Goal: Information Seeking & Learning: Understand process/instructions

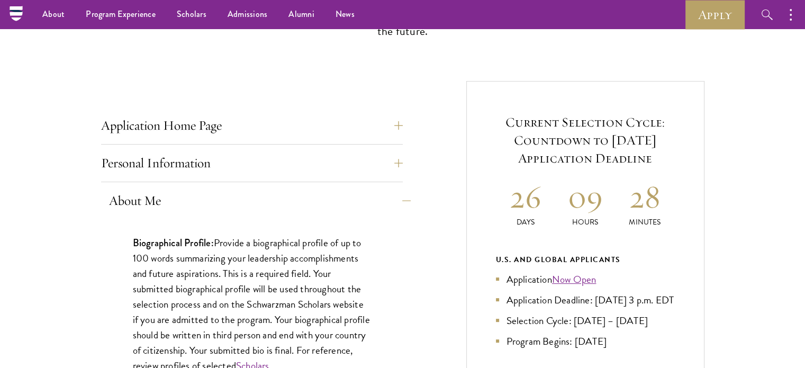
scroll to position [341, 0]
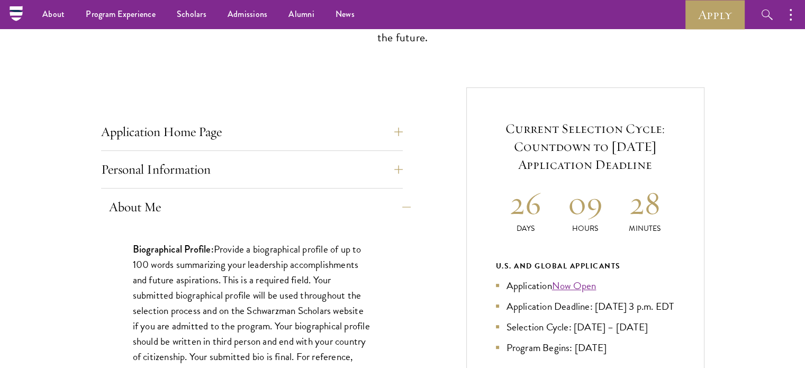
click at [403, 204] on button "About Me" at bounding box center [260, 206] width 302 height 25
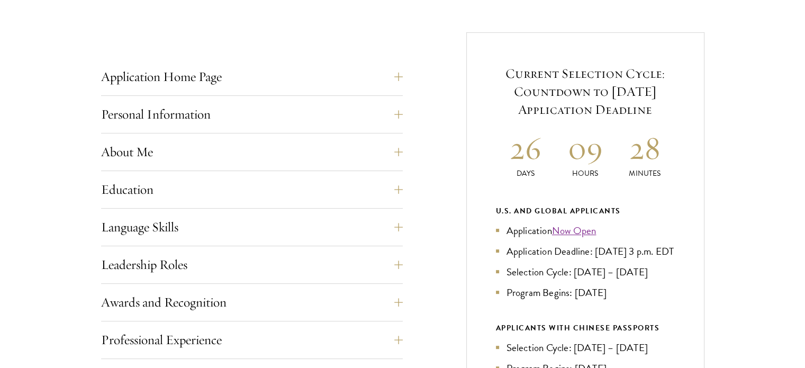
scroll to position [447, 0]
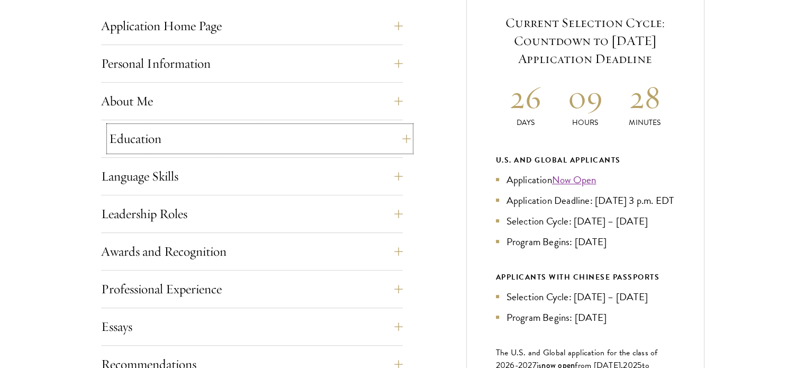
click at [399, 141] on button "Education" at bounding box center [260, 138] width 302 height 25
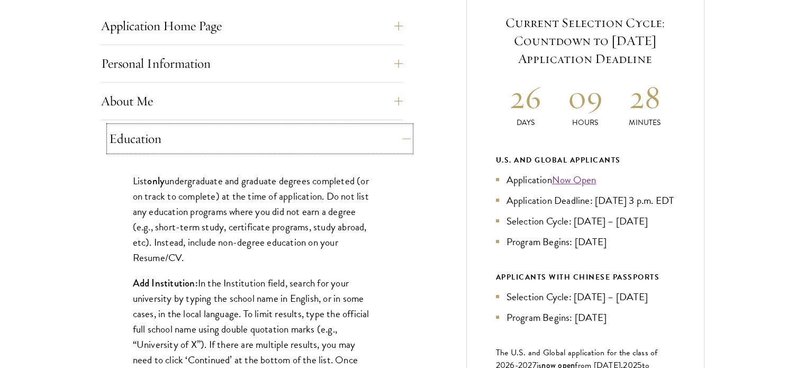
click at [399, 141] on button "Education" at bounding box center [260, 138] width 302 height 25
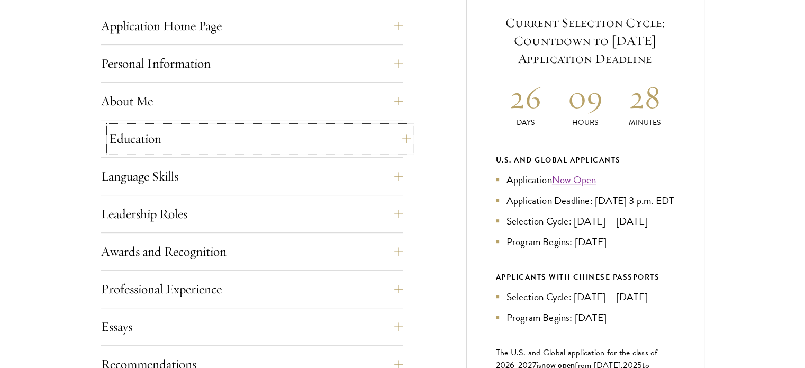
scroll to position [605, 0]
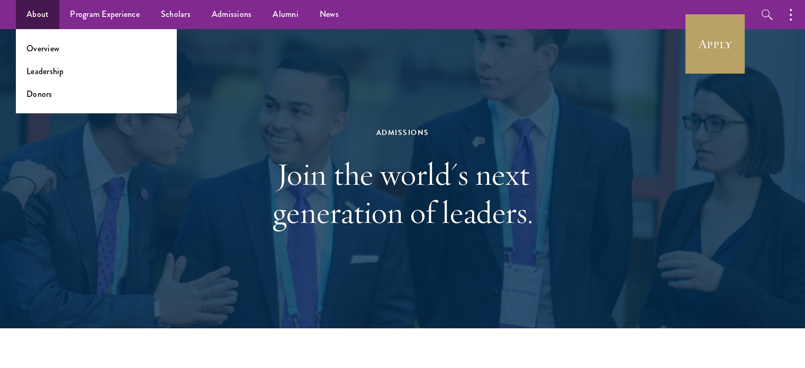
click at [57, 40] on ul "Overview Leadership Donors" at bounding box center [96, 71] width 161 height 84
click at [57, 51] on link "Overview" at bounding box center [42, 48] width 33 height 12
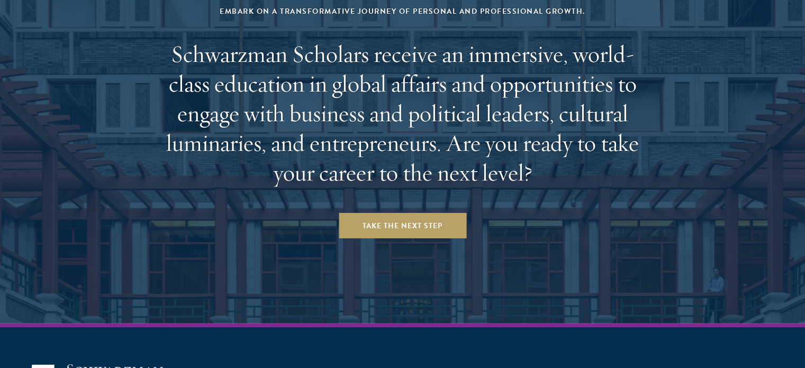
scroll to position [4459, 0]
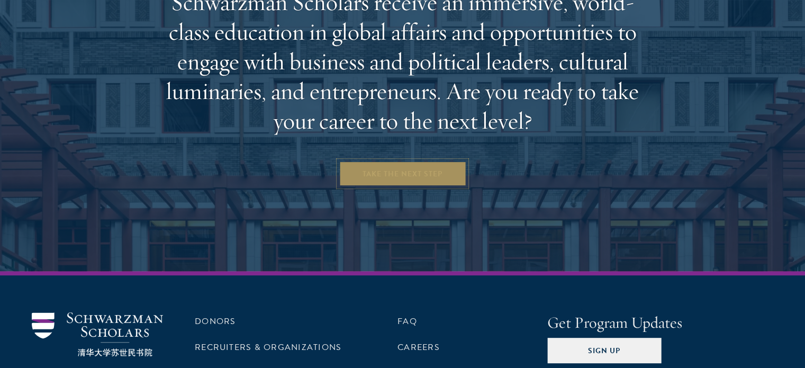
click at [414, 161] on link "Take the Next Step" at bounding box center [403, 173] width 128 height 25
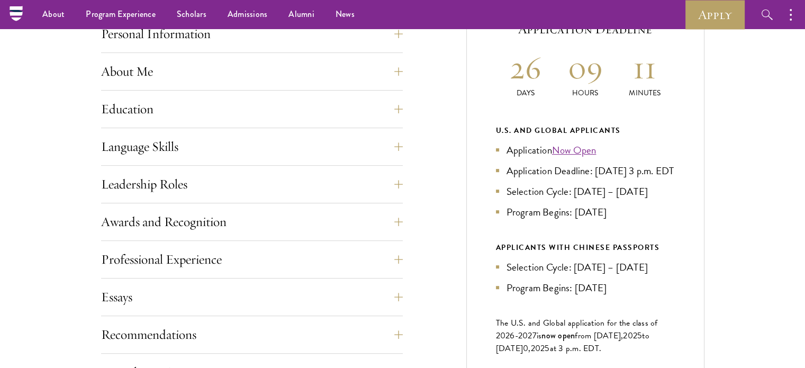
scroll to position [318, 0]
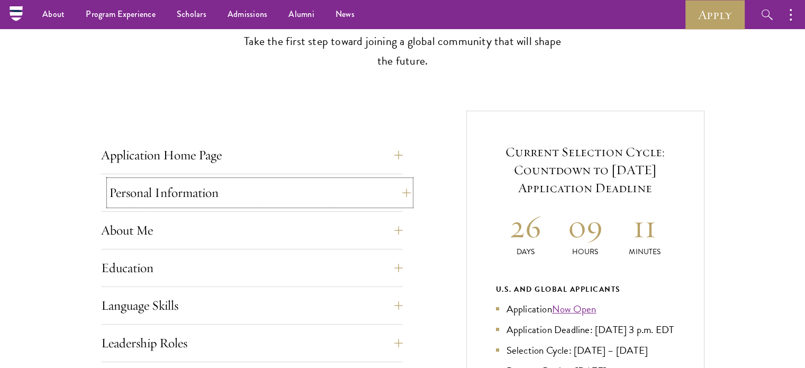
click at [404, 198] on button "Personal Information" at bounding box center [260, 192] width 302 height 25
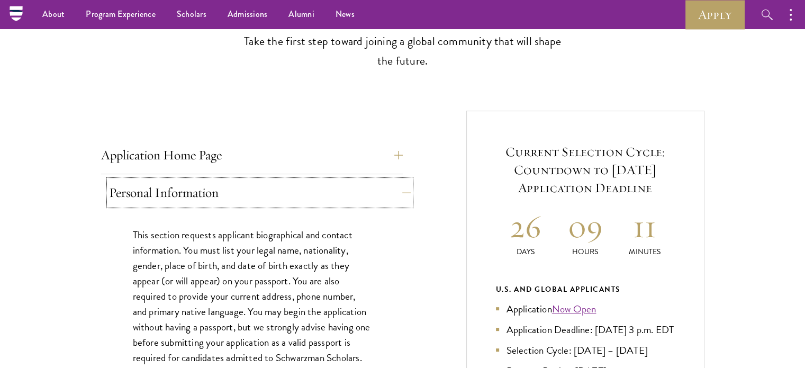
click at [402, 198] on button "Personal Information" at bounding box center [260, 192] width 302 height 25
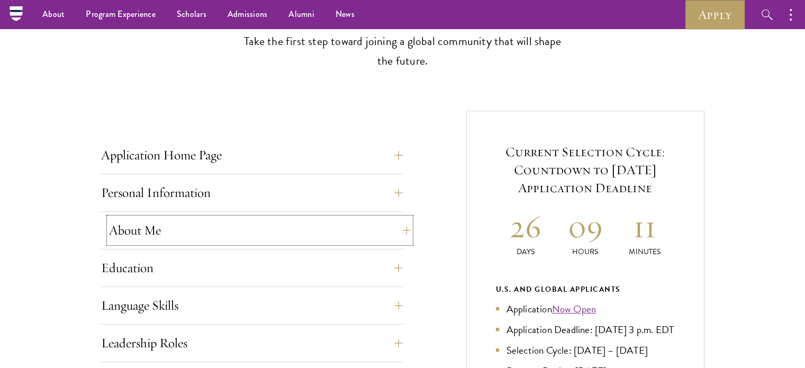
click at [398, 227] on button "About Me" at bounding box center [260, 230] width 302 height 25
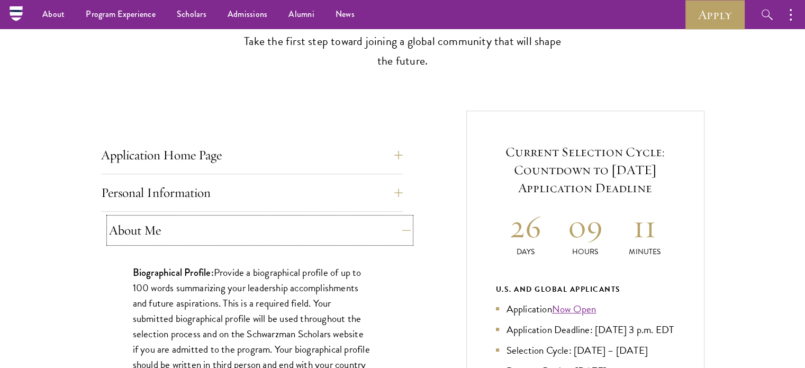
click at [402, 230] on button "About Me" at bounding box center [260, 230] width 302 height 25
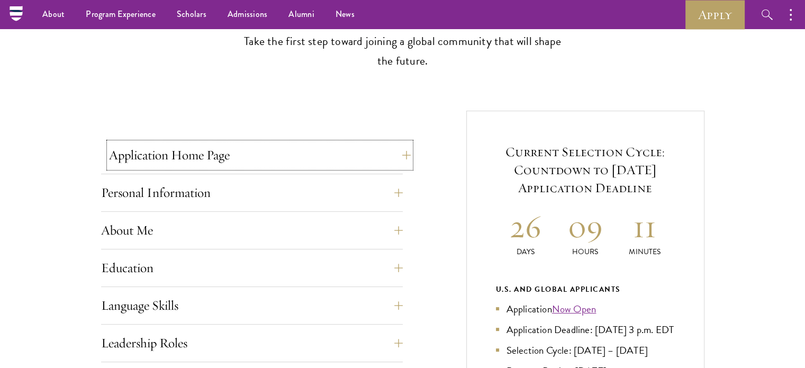
click at [402, 157] on button "Application Home Page" at bounding box center [260, 154] width 302 height 25
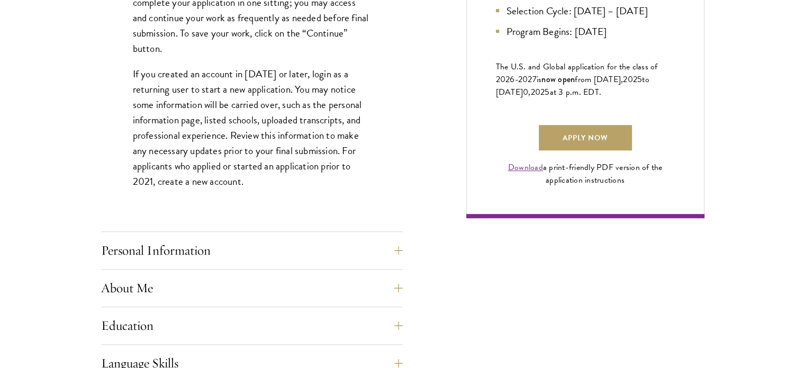
scroll to position [794, 0]
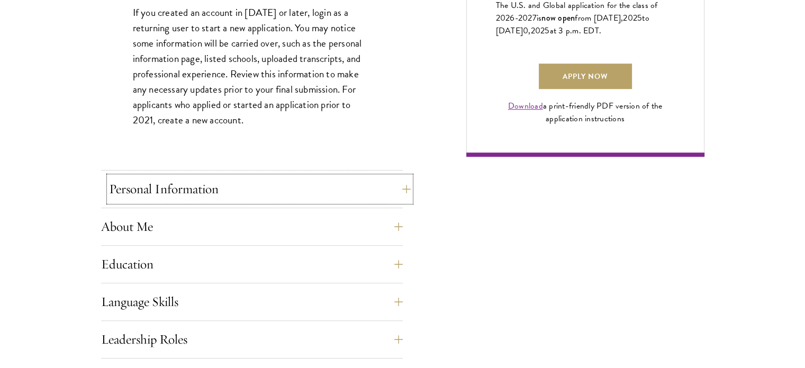
click at [396, 183] on button "Personal Information" at bounding box center [260, 188] width 302 height 25
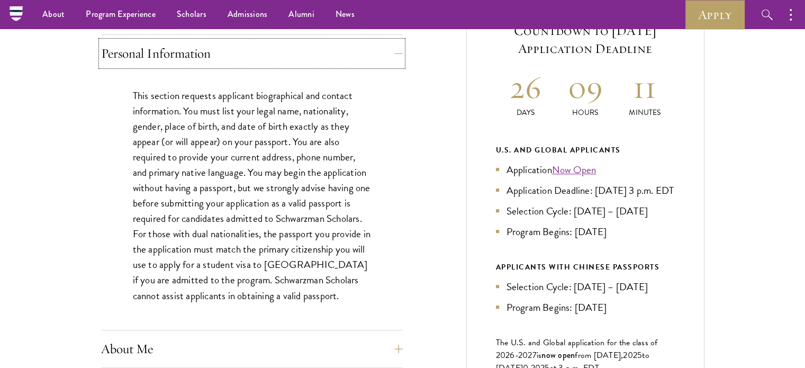
scroll to position [370, 0]
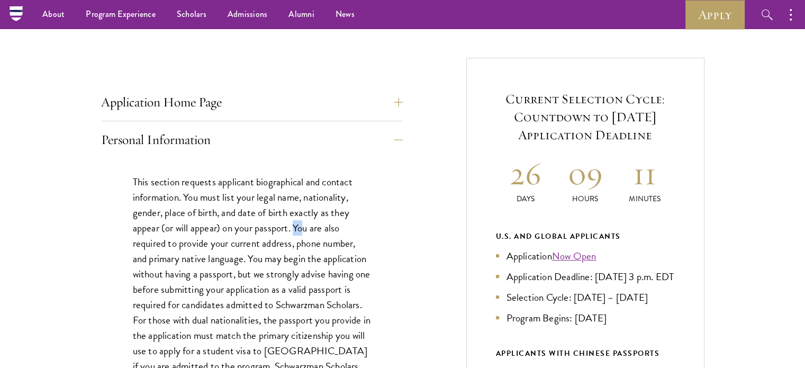
drag, startPoint x: 295, startPoint y: 228, endPoint x: 314, endPoint y: 230, distance: 19.2
click at [314, 230] on p "This section requests applicant biographical and contact information. You must …" at bounding box center [252, 281] width 238 height 215
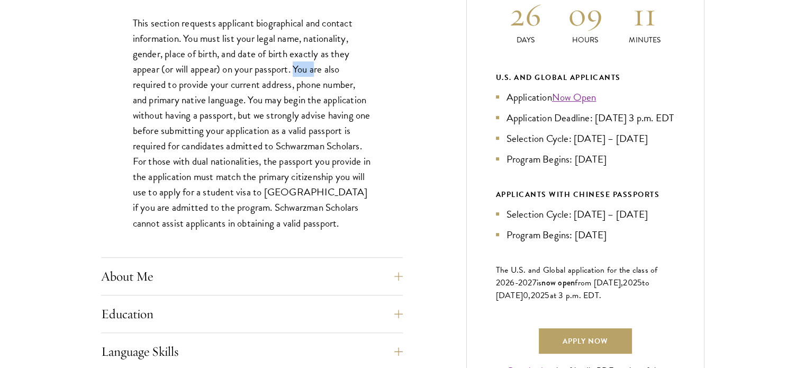
scroll to position [582, 0]
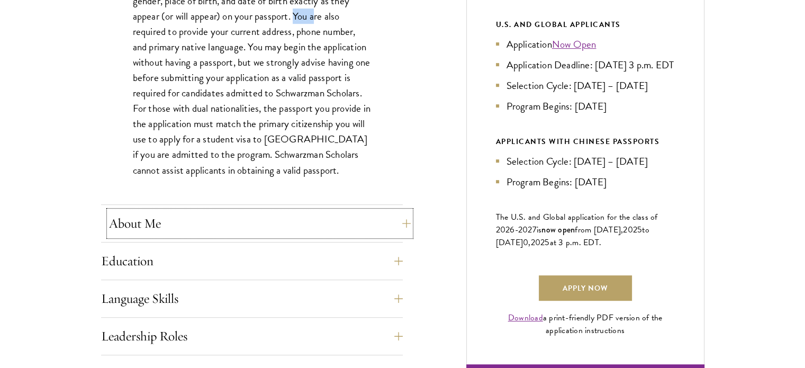
click at [397, 226] on button "About Me" at bounding box center [260, 223] width 302 height 25
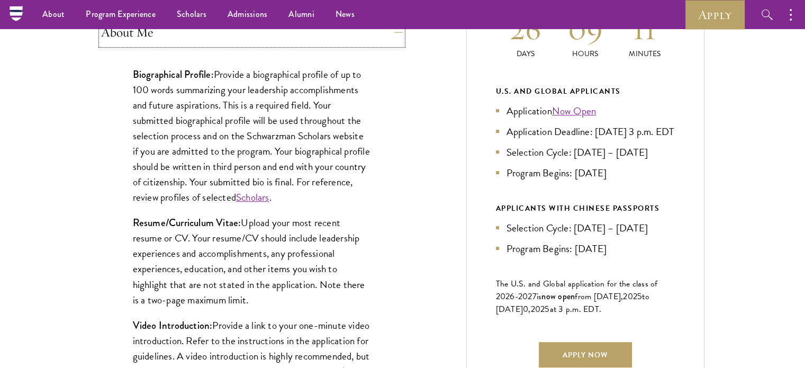
scroll to position [476, 0]
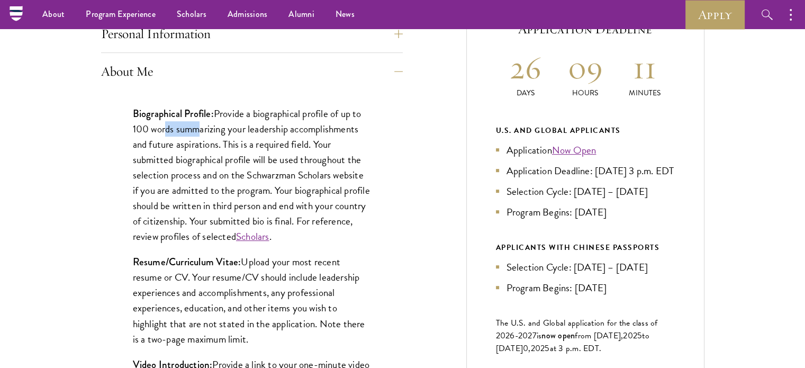
drag, startPoint x: 167, startPoint y: 125, endPoint x: 202, endPoint y: 125, distance: 34.9
click at [202, 125] on p "Biographical Profile: Provide a biographical profile of up to 100 words summari…" at bounding box center [252, 175] width 238 height 139
drag, startPoint x: 238, startPoint y: 128, endPoint x: 250, endPoint y: 128, distance: 11.7
click at [250, 128] on p "Biographical Profile: Provide a biographical profile of up to 100 words summari…" at bounding box center [252, 175] width 238 height 139
drag, startPoint x: 218, startPoint y: 146, endPoint x: 245, endPoint y: 146, distance: 26.5
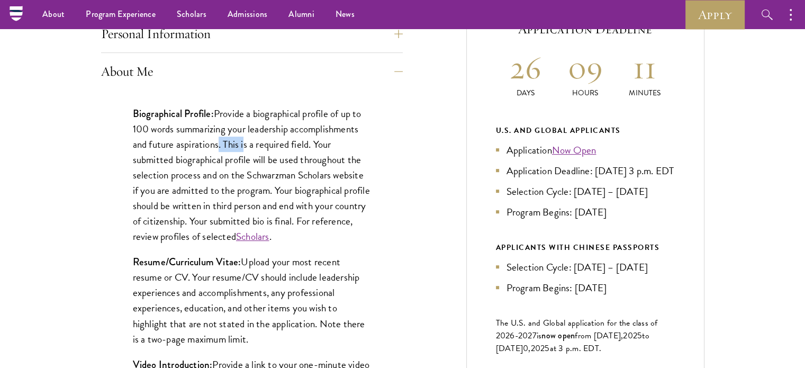
click at [245, 146] on p "Biographical Profile: Provide a biographical profile of up to 100 words summari…" at bounding box center [252, 175] width 238 height 139
click at [315, 146] on p "Biographical Profile: Provide a biographical profile of up to 100 words summari…" at bounding box center [252, 175] width 238 height 139
drag, startPoint x: 170, startPoint y: 160, endPoint x: 185, endPoint y: 160, distance: 14.3
click at [183, 160] on p "Biographical Profile: Provide a biographical profile of up to 100 words summari…" at bounding box center [252, 175] width 238 height 139
click at [242, 165] on p "Biographical Profile: Provide a biographical profile of up to 100 words summari…" at bounding box center [252, 175] width 238 height 139
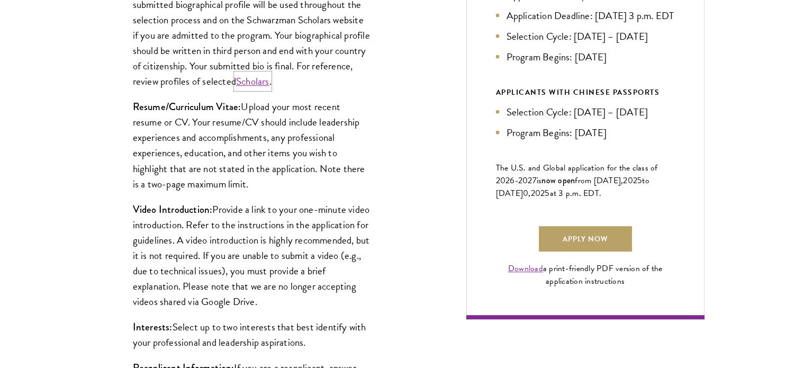
scroll to position [635, 0]
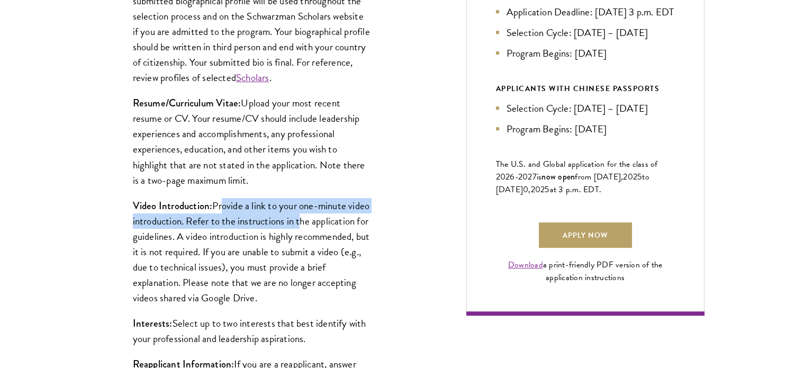
drag, startPoint x: 219, startPoint y: 204, endPoint x: 322, endPoint y: 214, distance: 103.2
click at [322, 214] on p "Video Introduction: Provide a link to your one-minute video introduction. Refer…" at bounding box center [252, 251] width 238 height 107
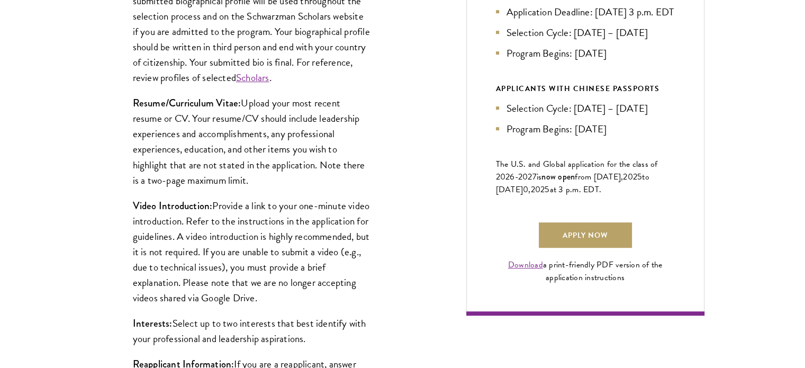
click at [356, 214] on p "Video Introduction: Provide a link to your one-minute video introduction. Refer…" at bounding box center [252, 251] width 238 height 107
drag, startPoint x: 213, startPoint y: 220, endPoint x: 260, endPoint y: 220, distance: 46.6
click at [260, 220] on p "Video Introduction: Provide a link to your one-minute video introduction. Refer…" at bounding box center [252, 251] width 238 height 107
click at [343, 230] on p "Video Introduction: Provide a link to your one-minute video introduction. Refer…" at bounding box center [252, 251] width 238 height 107
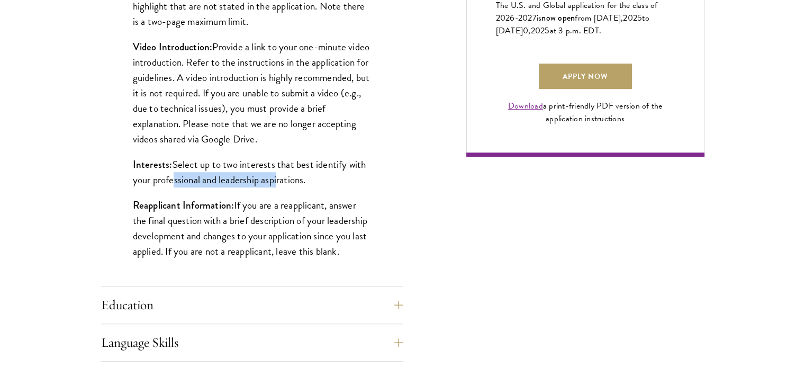
drag, startPoint x: 168, startPoint y: 182, endPoint x: 306, endPoint y: 177, distance: 138.7
click at [282, 177] on p "Interests: Select up to two interests that best identify with your professional…" at bounding box center [252, 172] width 238 height 31
click at [320, 177] on p "Interests: Select up to two interests that best identify with your professional…" at bounding box center [252, 172] width 238 height 31
drag, startPoint x: 271, startPoint y: 216, endPoint x: 301, endPoint y: 216, distance: 29.6
click at [301, 216] on p "Reapplicant Information: If you are a reapplicant, answer the final question wi…" at bounding box center [252, 227] width 238 height 61
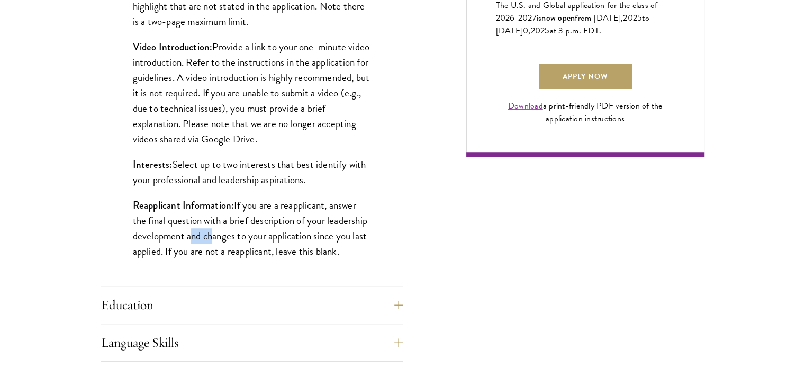
drag, startPoint x: 186, startPoint y: 231, endPoint x: 254, endPoint y: 229, distance: 67.8
click at [252, 230] on p "Reapplicant Information: If you are a reapplicant, answer the final question wi…" at bounding box center [252, 227] width 238 height 61
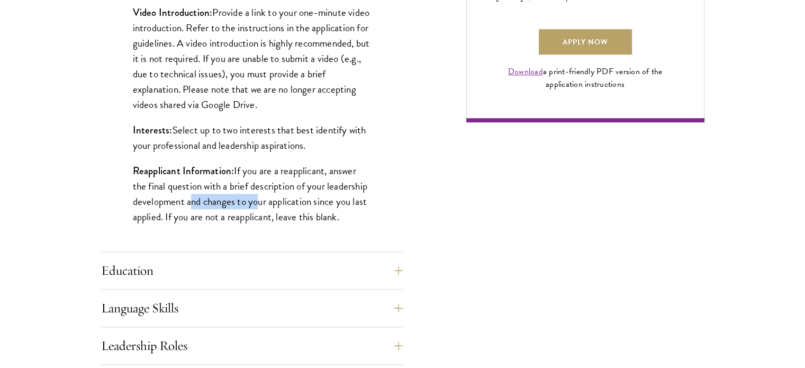
scroll to position [847, 0]
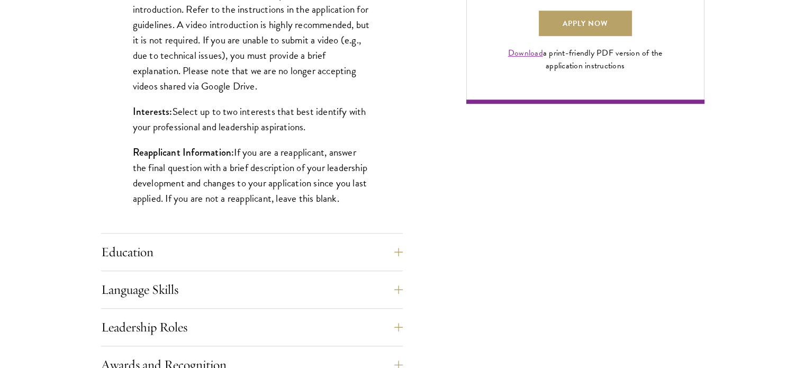
click at [413, 205] on div "Application Home Page The online application form must be completed in English.…" at bounding box center [402, 151] width 603 height 1140
click at [405, 247] on div "Application Home Page The online application form must be completed in English.…" at bounding box center [402, 151] width 603 height 1140
click at [398, 251] on button "Education" at bounding box center [260, 251] width 302 height 25
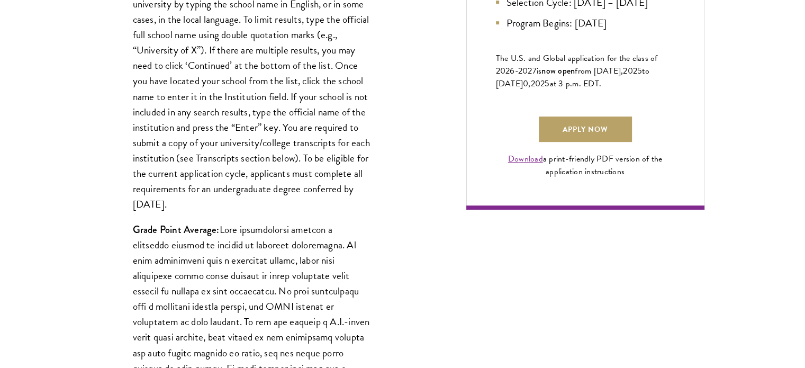
scroll to position [794, 0]
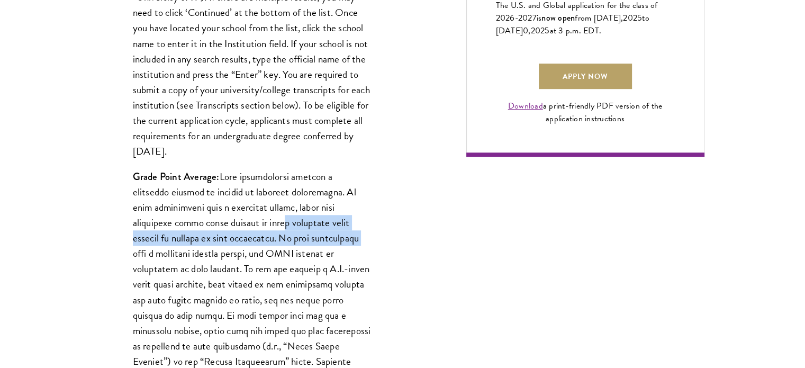
drag, startPoint x: 239, startPoint y: 227, endPoint x: 335, endPoint y: 225, distance: 96.3
click at [312, 230] on p "Grade Point Average:" at bounding box center [252, 322] width 238 height 307
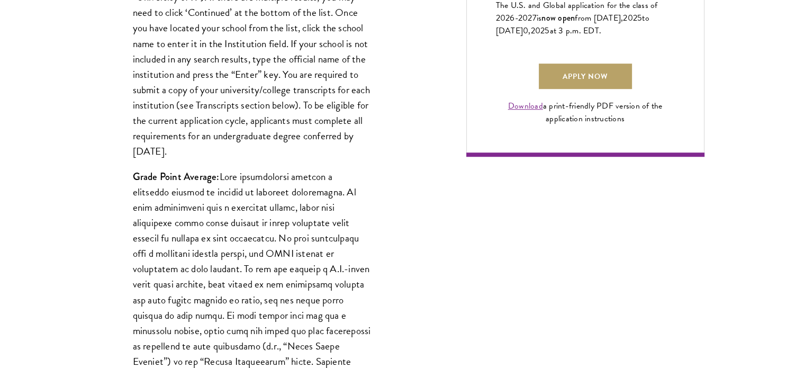
click at [359, 222] on p "Grade Point Average:" at bounding box center [252, 322] width 238 height 307
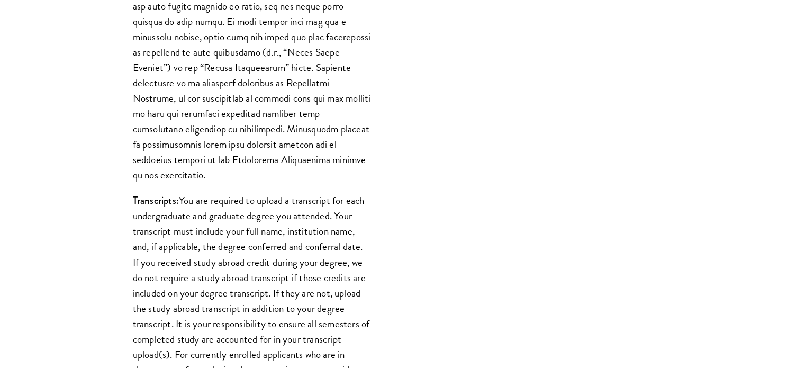
scroll to position [1111, 0]
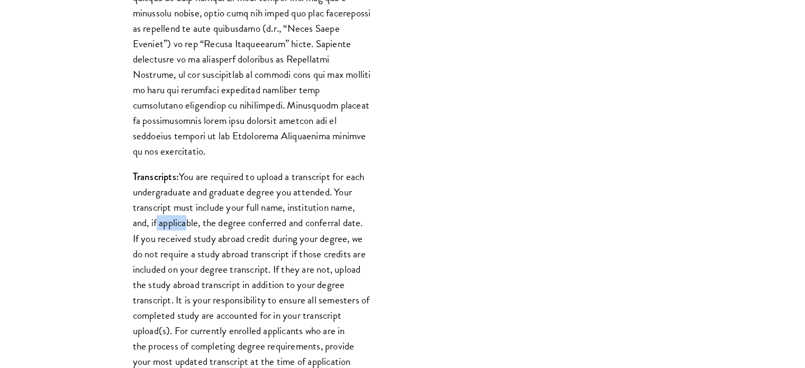
drag, startPoint x: 153, startPoint y: 206, endPoint x: 182, endPoint y: 212, distance: 29.3
click at [182, 212] on p "Transcripts: You are required to upload a transcript for each undergraduate and…" at bounding box center [252, 292] width 238 height 246
click at [240, 252] on p "Transcripts: You are required to upload a transcript for each undergraduate and…" at bounding box center [252, 292] width 238 height 246
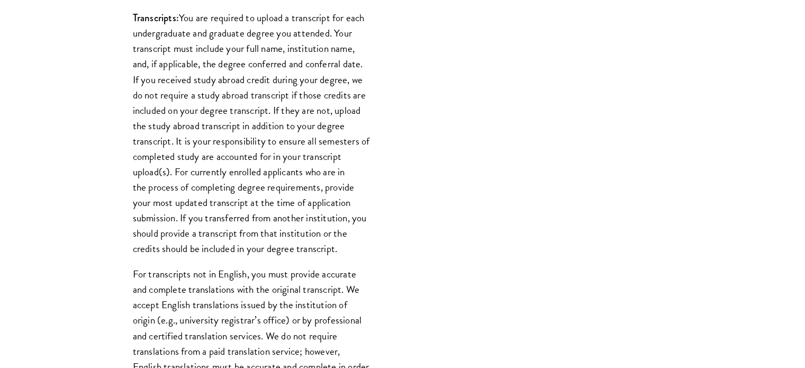
scroll to position [1323, 0]
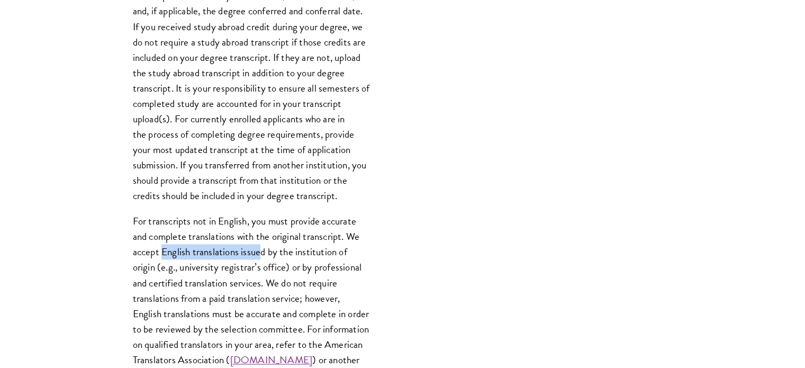
drag, startPoint x: 196, startPoint y: 238, endPoint x: 260, endPoint y: 241, distance: 64.1
click at [260, 241] on p "For transcripts not in English, you must provide accurate and complete translat…" at bounding box center [252, 305] width 238 height 185
click at [328, 241] on p "For transcripts not in English, you must provide accurate and complete translat…" at bounding box center [252, 305] width 238 height 185
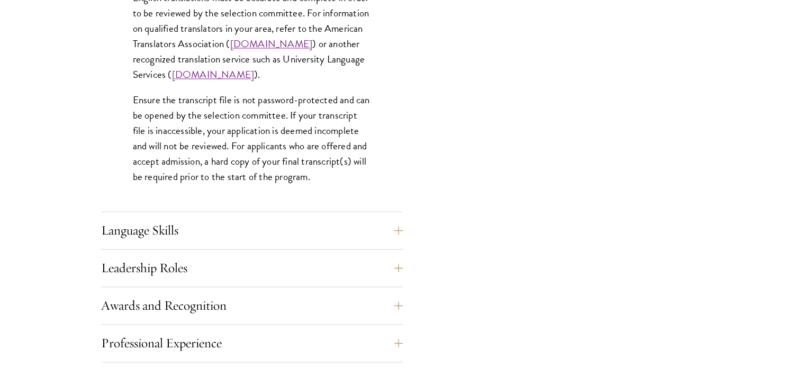
scroll to position [1641, 0]
click at [402, 226] on button "Language Skills" at bounding box center [260, 228] width 302 height 25
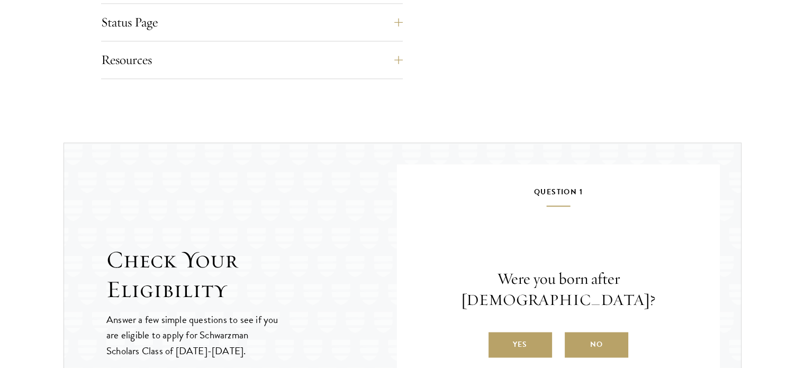
scroll to position [1535, 0]
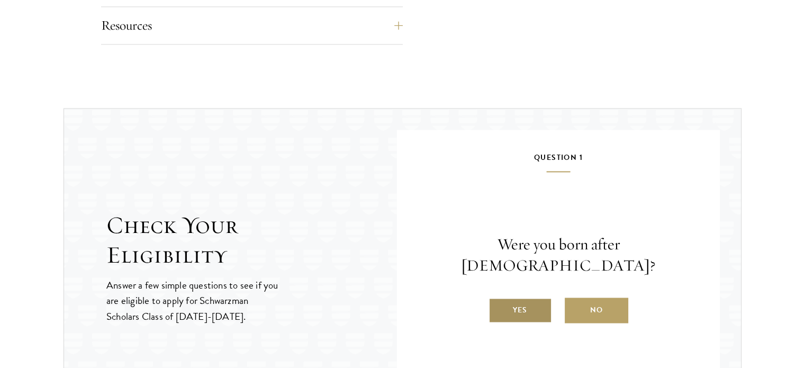
click at [529, 297] on label "Yes" at bounding box center [520, 309] width 64 height 25
click at [498, 298] on input "Yes" at bounding box center [493, 303] width 10 height 10
click at [517, 303] on label "Yes" at bounding box center [520, 309] width 64 height 25
click at [498, 303] on input "Yes" at bounding box center [493, 303] width 10 height 10
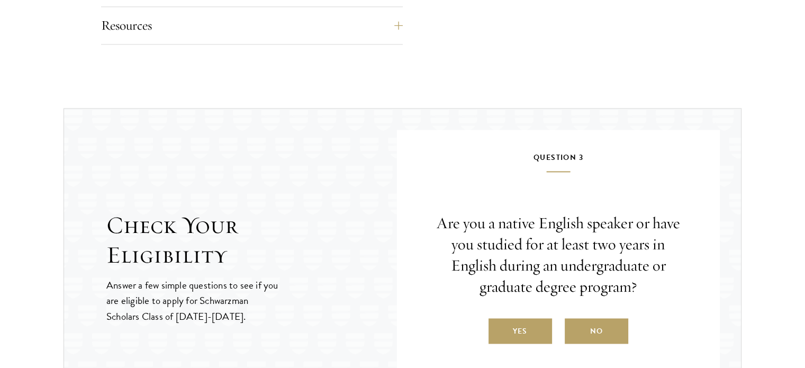
scroll to position [1588, 0]
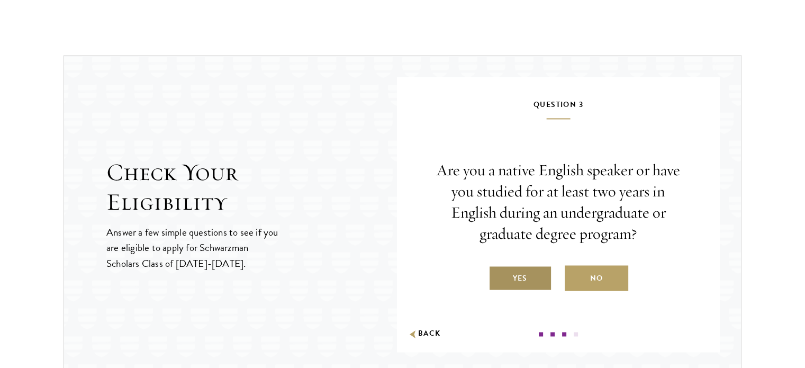
click at [537, 283] on label "Yes" at bounding box center [520, 277] width 64 height 25
click at [498, 276] on input "Yes" at bounding box center [493, 272] width 10 height 10
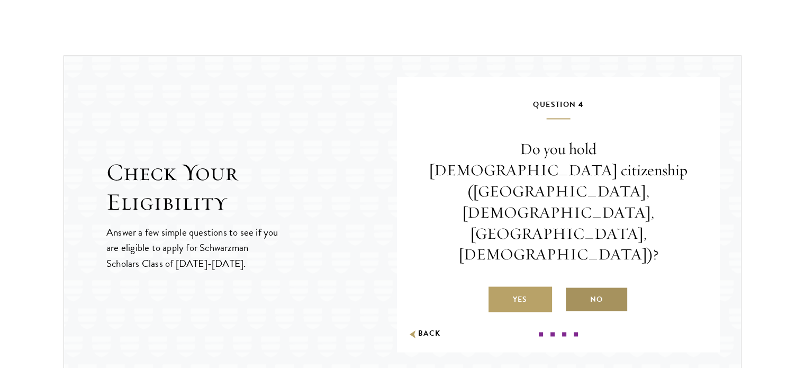
click at [610, 286] on label "No" at bounding box center [597, 298] width 64 height 25
click at [574, 288] on input "No" at bounding box center [570, 293] width 10 height 10
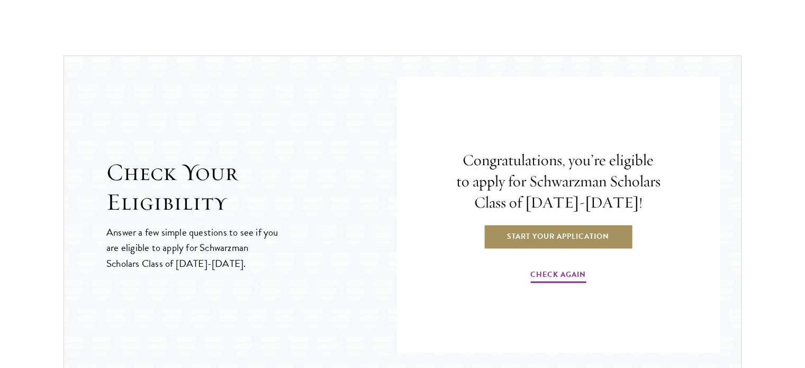
click at [568, 245] on link "Start Your Application" at bounding box center [558, 235] width 150 height 25
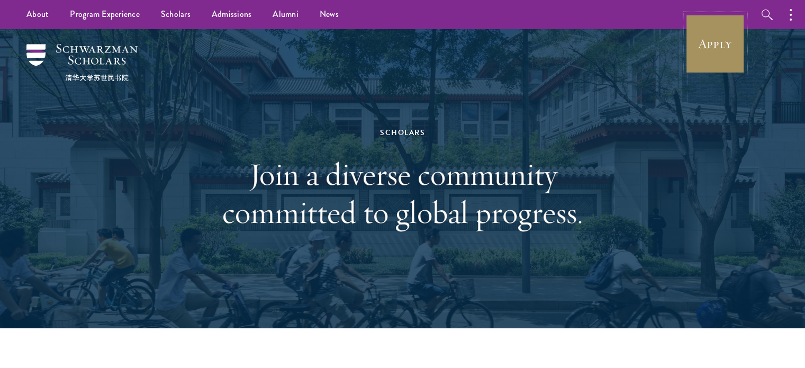
click at [720, 22] on link "Apply" at bounding box center [714, 43] width 59 height 59
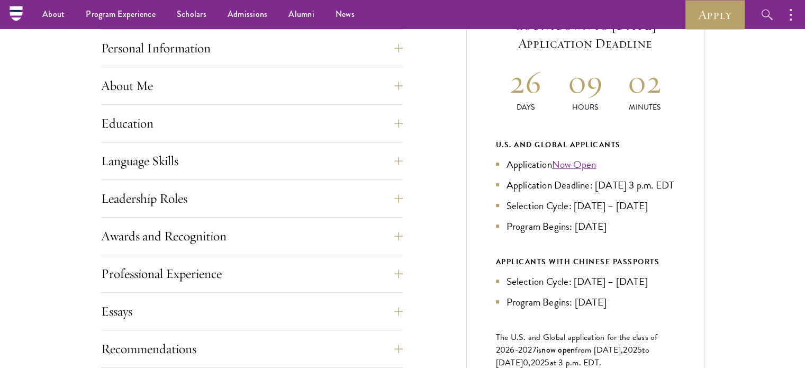
scroll to position [370, 0]
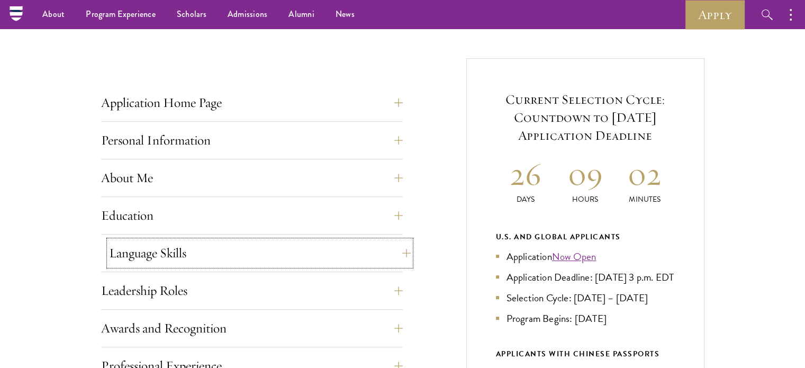
click at [399, 251] on button "Language Skills" at bounding box center [260, 252] width 302 height 25
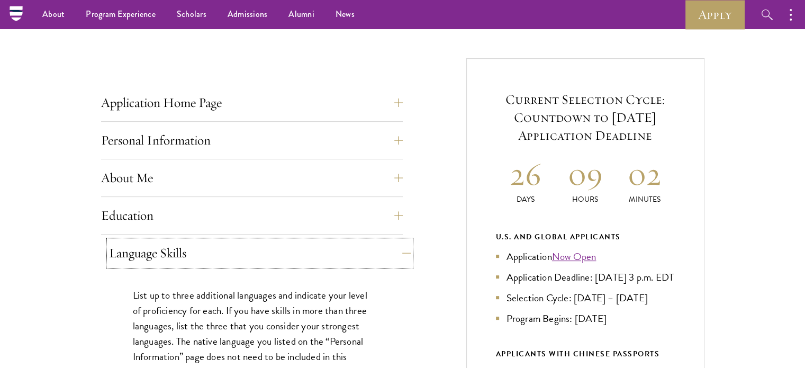
click at [399, 251] on button "Language Skills" at bounding box center [260, 252] width 302 height 25
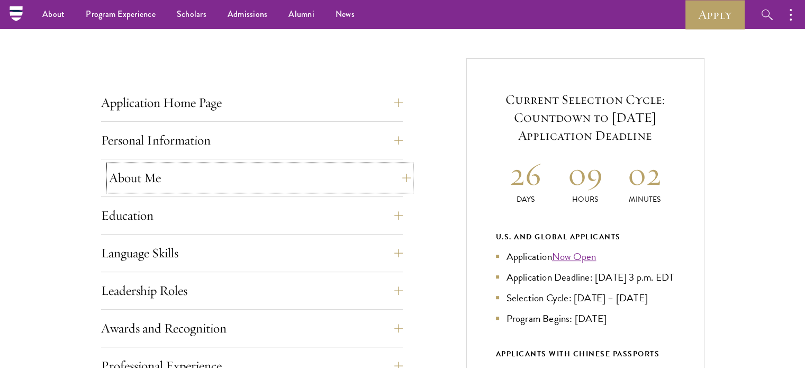
click at [402, 178] on button "About Me" at bounding box center [260, 177] width 302 height 25
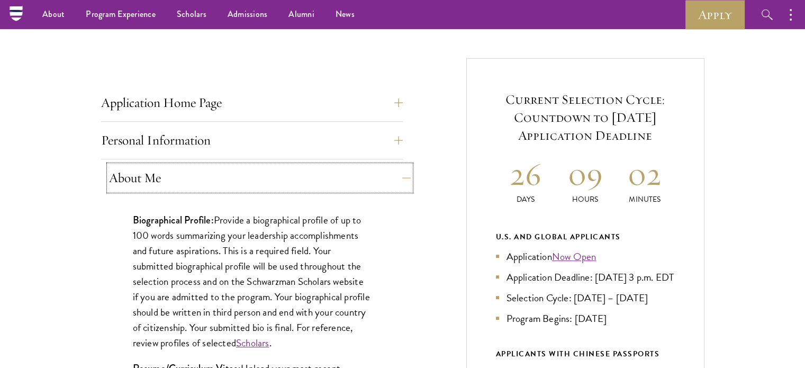
click at [402, 178] on button "About Me" at bounding box center [260, 177] width 302 height 25
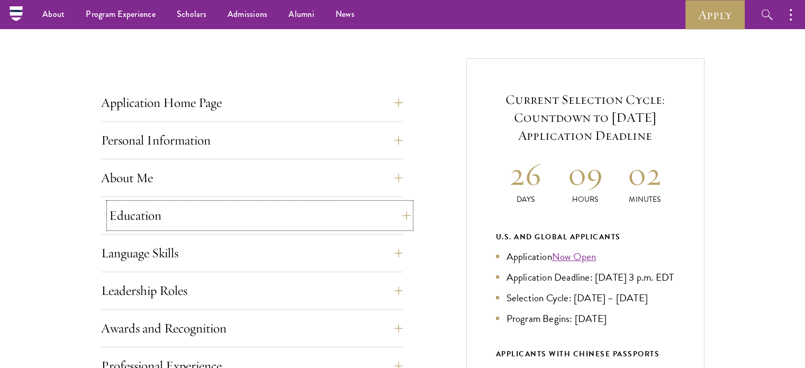
click at [399, 216] on button "Education" at bounding box center [260, 215] width 302 height 25
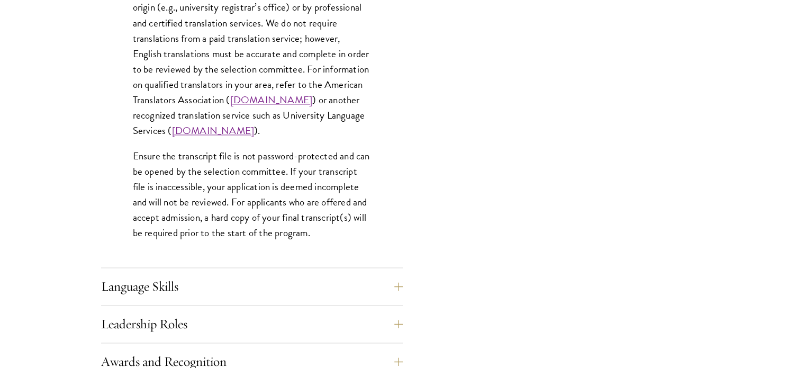
scroll to position [1693, 0]
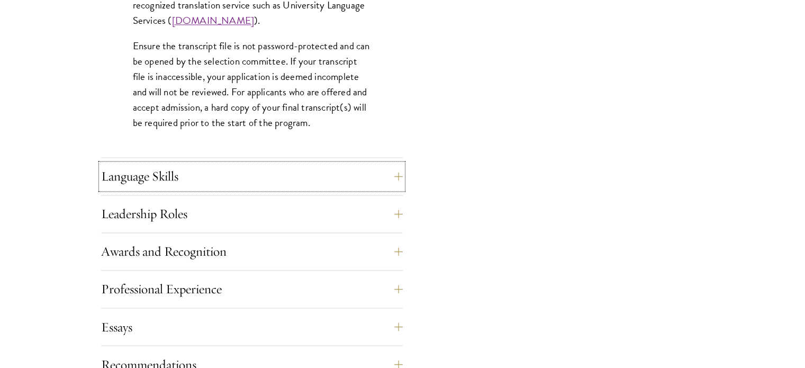
click at [402, 177] on button "Language Skills" at bounding box center [252, 176] width 302 height 25
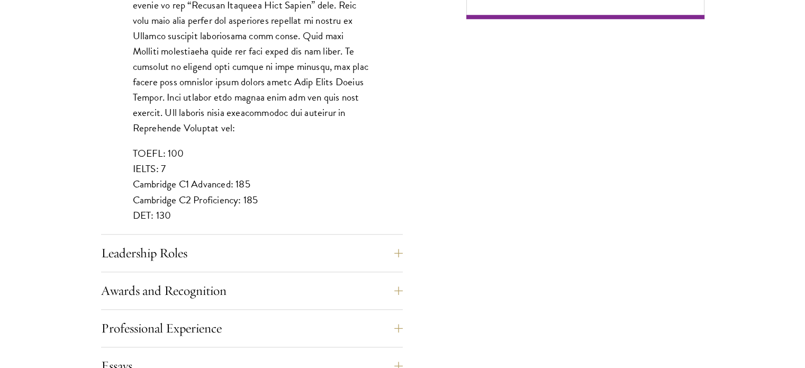
scroll to position [1005, 0]
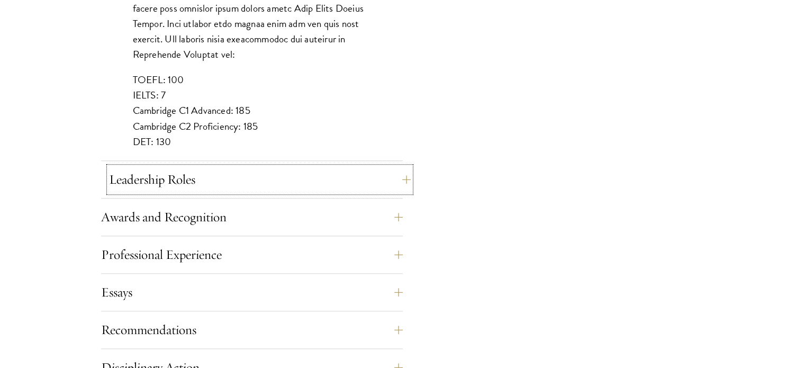
click at [404, 174] on button "Leadership Roles" at bounding box center [260, 179] width 302 height 25
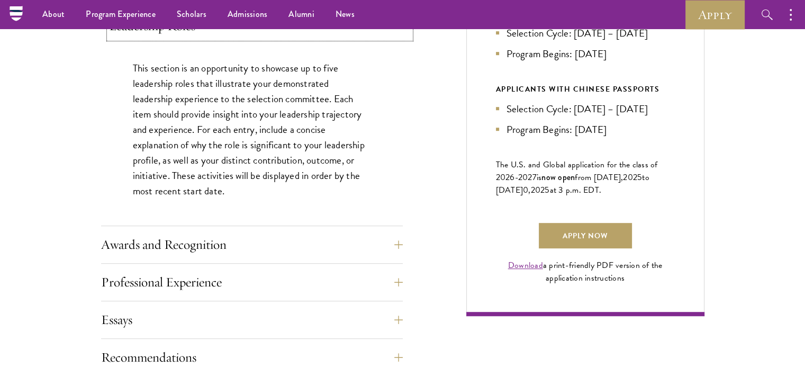
scroll to position [529, 0]
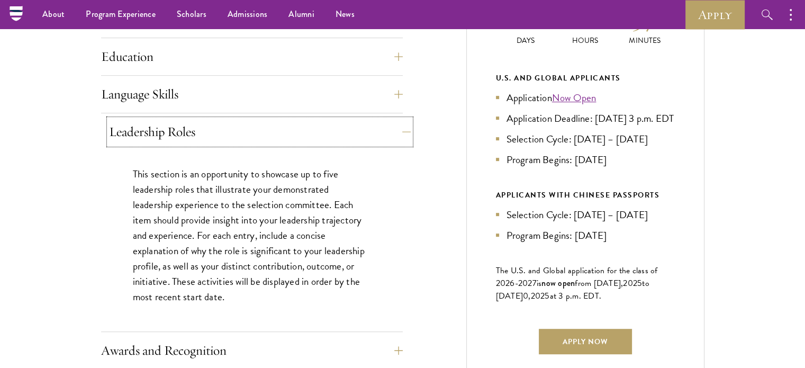
click at [401, 134] on button "Leadership Roles" at bounding box center [260, 131] width 302 height 25
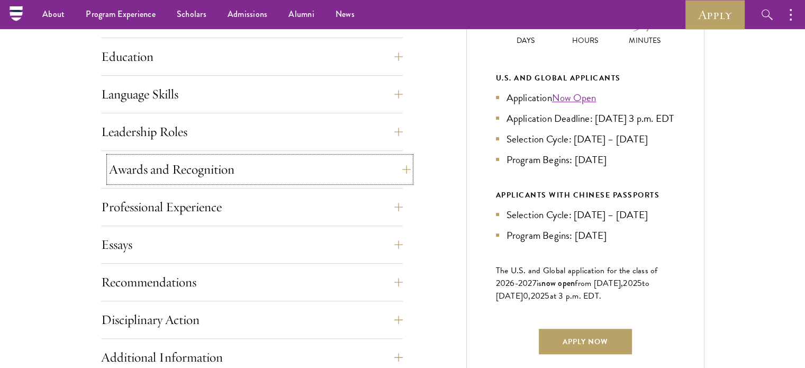
click at [400, 169] on button "Awards and Recognition" at bounding box center [260, 169] width 302 height 25
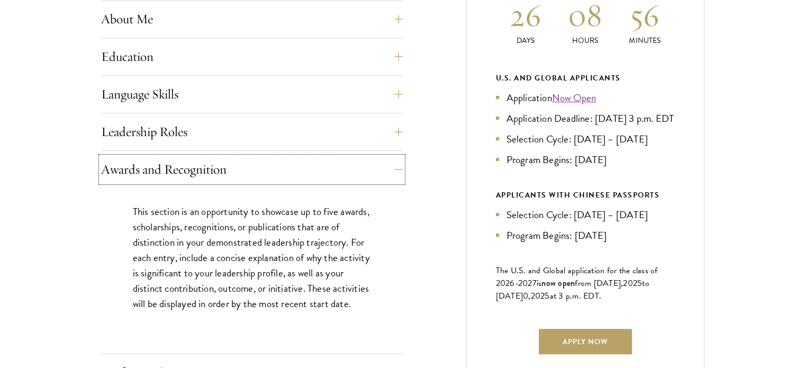
scroll to position [687, 0]
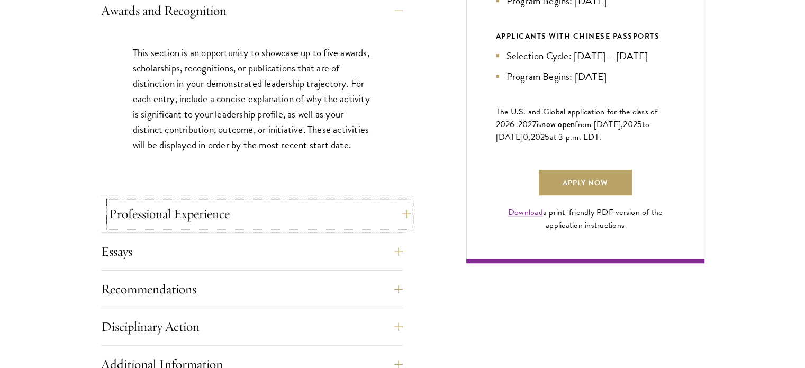
click at [403, 211] on button "Professional Experience" at bounding box center [260, 213] width 302 height 25
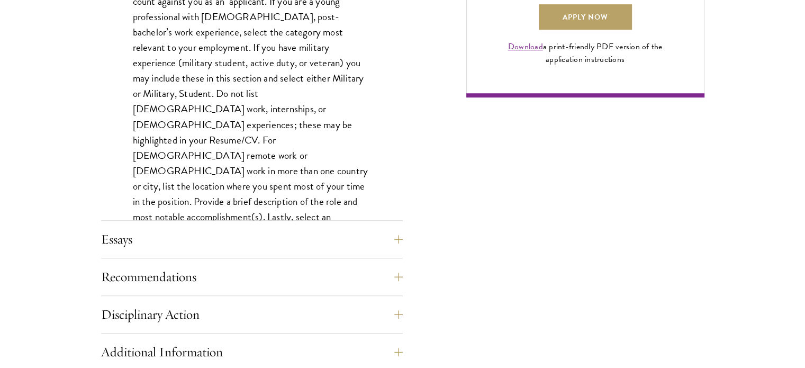
scroll to position [899, 0]
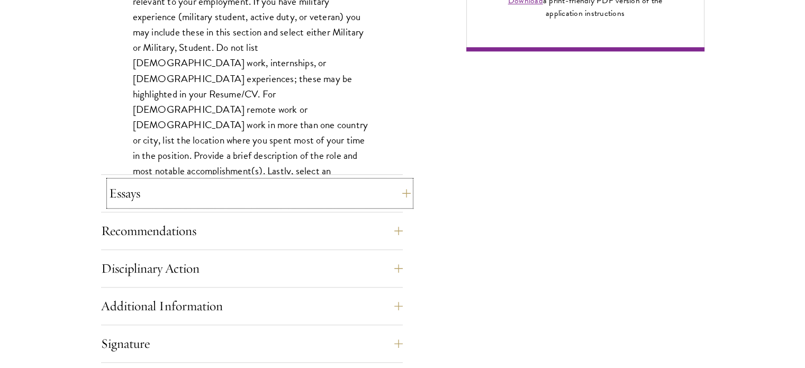
click at [405, 192] on button "Essays" at bounding box center [260, 192] width 302 height 25
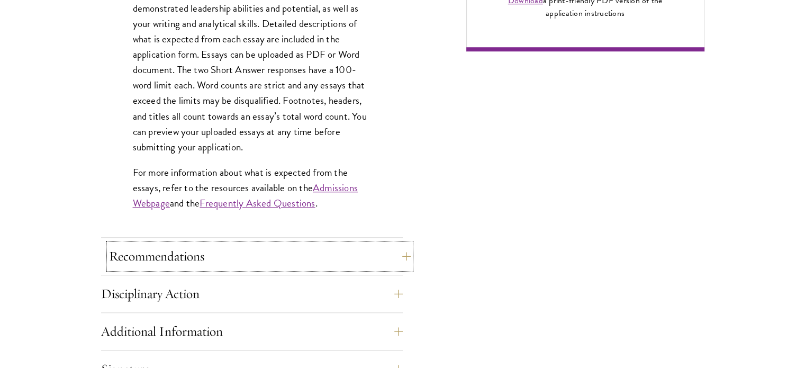
click at [400, 255] on button "Recommendations" at bounding box center [260, 255] width 302 height 25
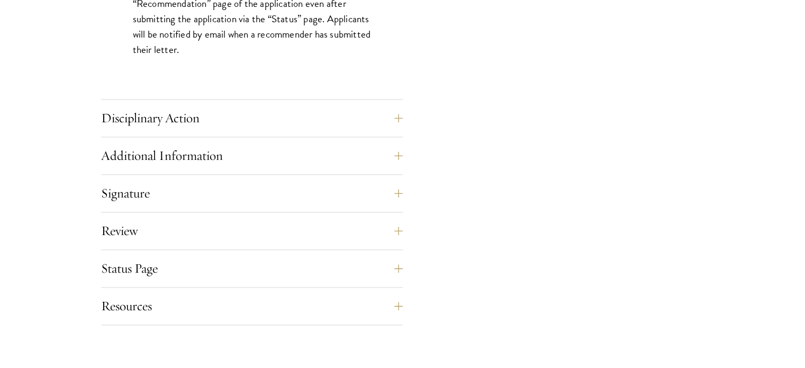
scroll to position [1597, 0]
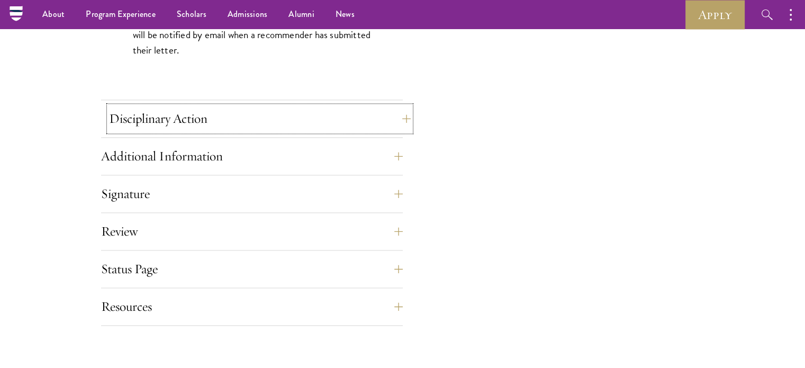
click at [400, 116] on button "Disciplinary Action" at bounding box center [260, 118] width 302 height 25
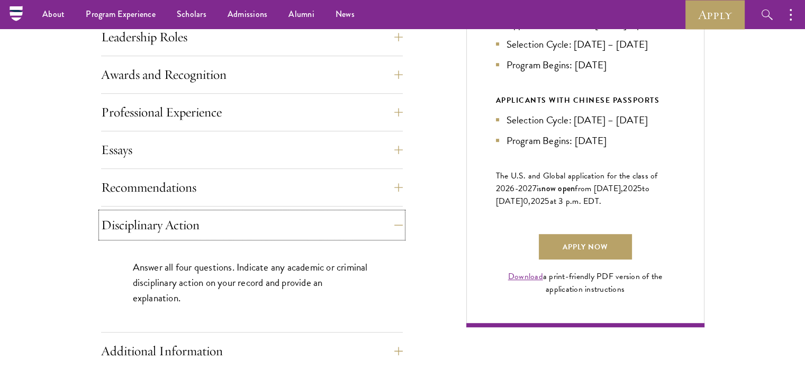
scroll to position [623, 0]
click at [396, 224] on button "Disciplinary Action" at bounding box center [260, 225] width 302 height 25
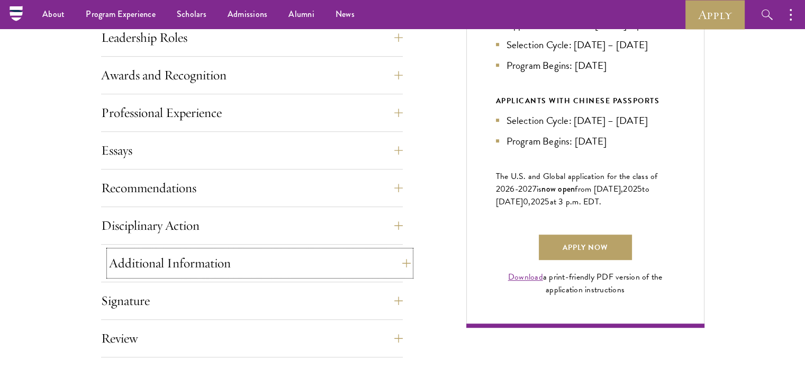
click at [394, 263] on button "Additional Information" at bounding box center [260, 262] width 302 height 25
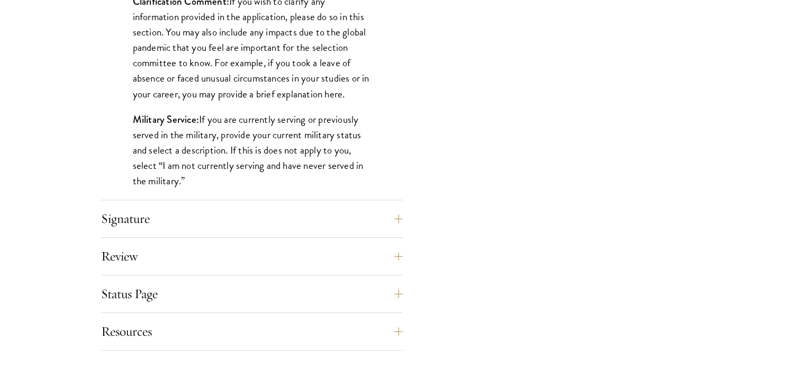
scroll to position [1045, 0]
click at [407, 217] on button "Signature" at bounding box center [260, 217] width 302 height 25
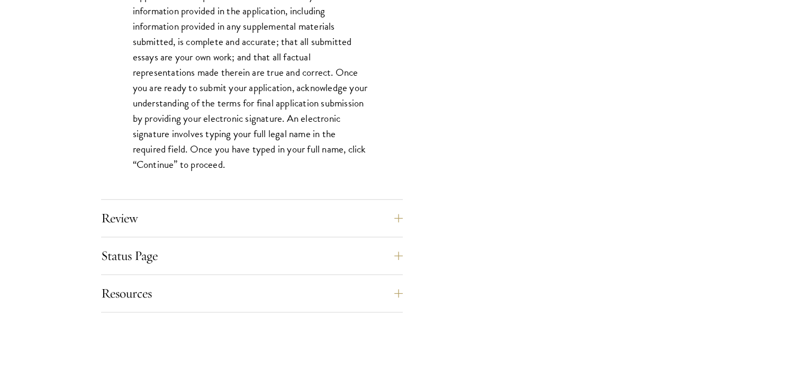
scroll to position [979, 0]
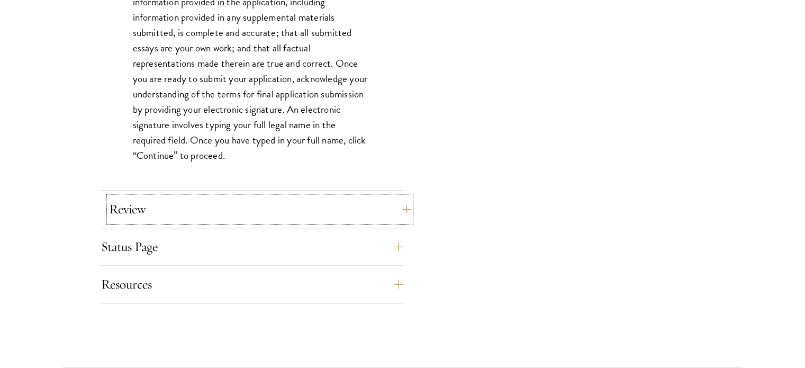
click at [402, 210] on button "Review" at bounding box center [260, 208] width 302 height 25
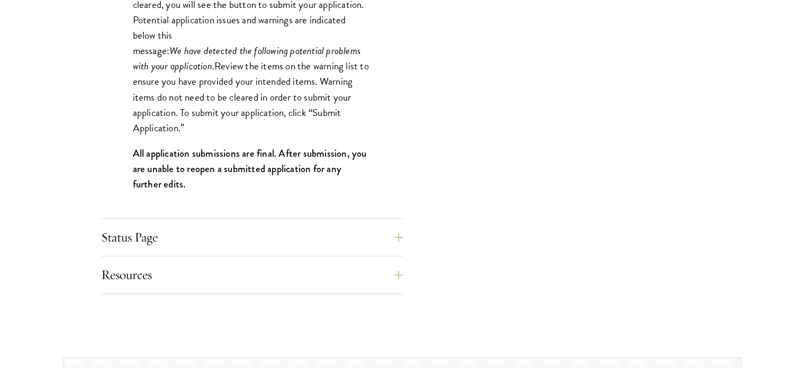
scroll to position [1107, 0]
click at [400, 233] on button "Status Page" at bounding box center [260, 236] width 302 height 25
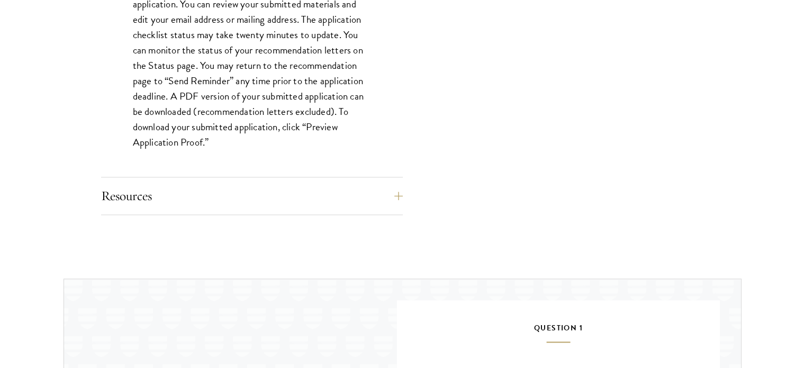
scroll to position [1053, 0]
click at [395, 194] on button "Resources" at bounding box center [260, 194] width 302 height 25
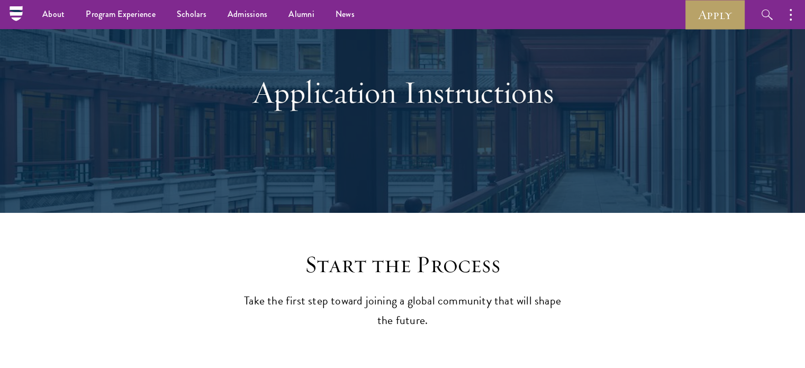
scroll to position [0, 0]
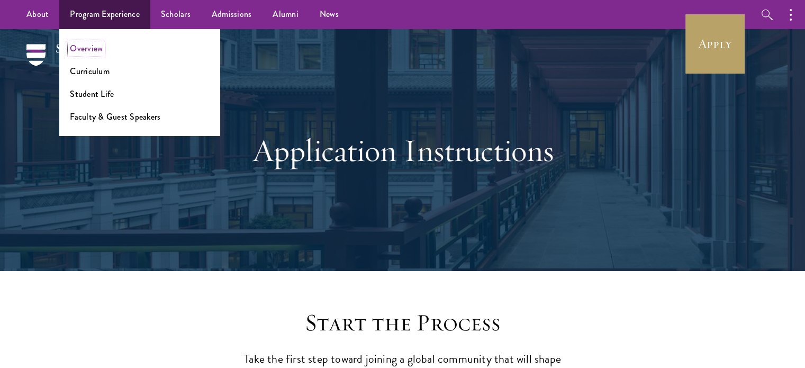
click at [96, 48] on link "Overview" at bounding box center [86, 48] width 33 height 12
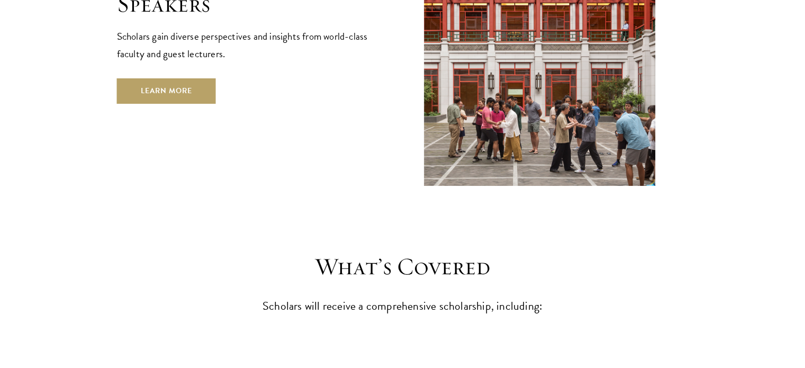
scroll to position [4005, 0]
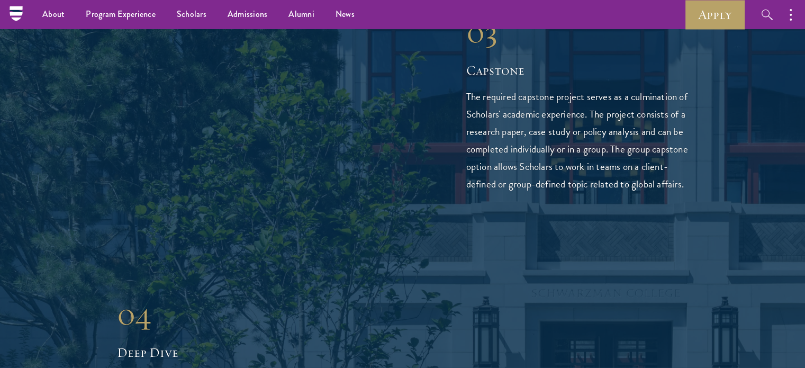
scroll to position [2235, 0]
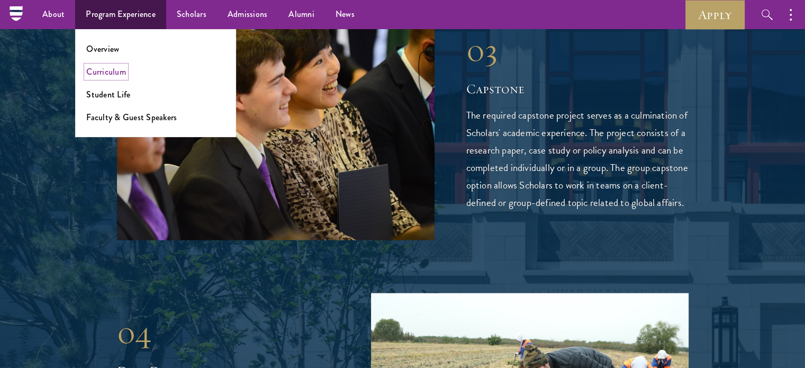
click at [108, 76] on link "Curriculum" at bounding box center [106, 72] width 40 height 12
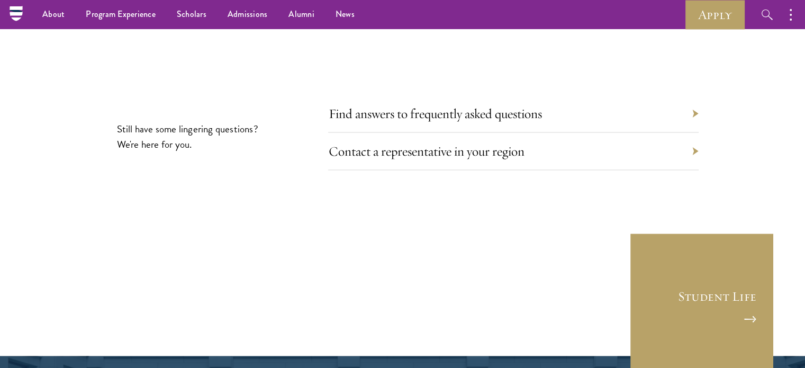
scroll to position [5898, 0]
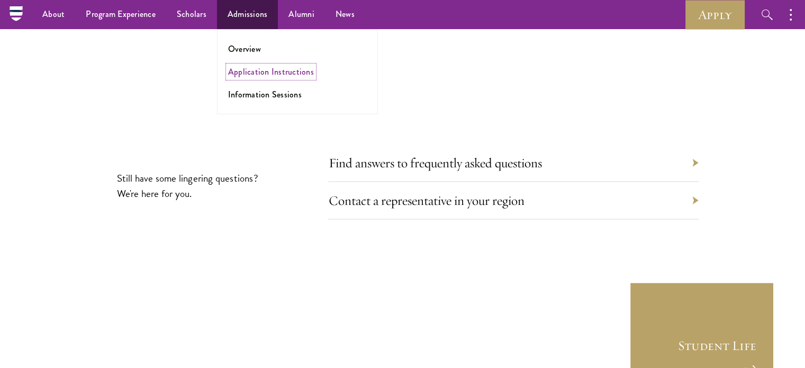
click at [248, 71] on link "Application Instructions" at bounding box center [271, 72] width 86 height 12
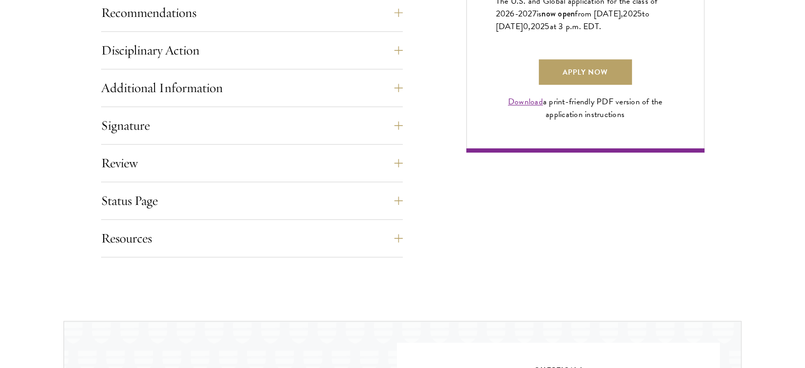
scroll to position [804, 0]
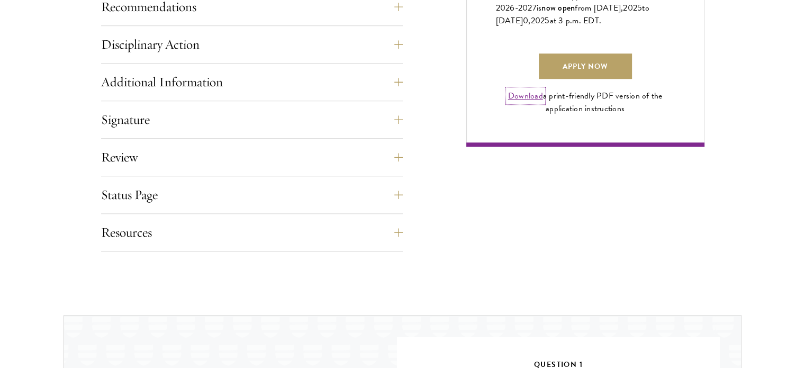
click at [527, 102] on link "Download" at bounding box center [525, 95] width 35 height 13
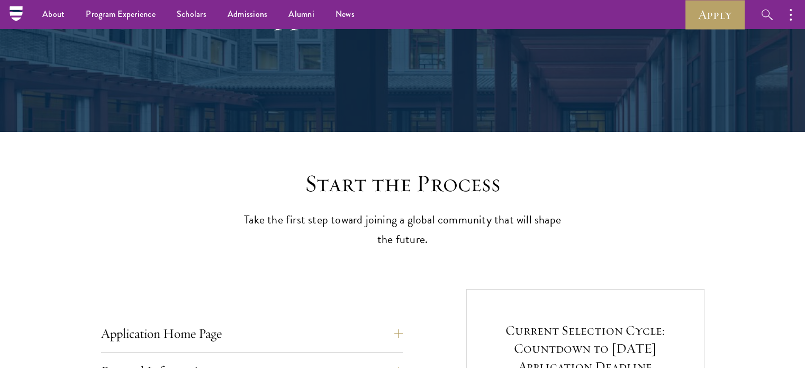
scroll to position [0, 0]
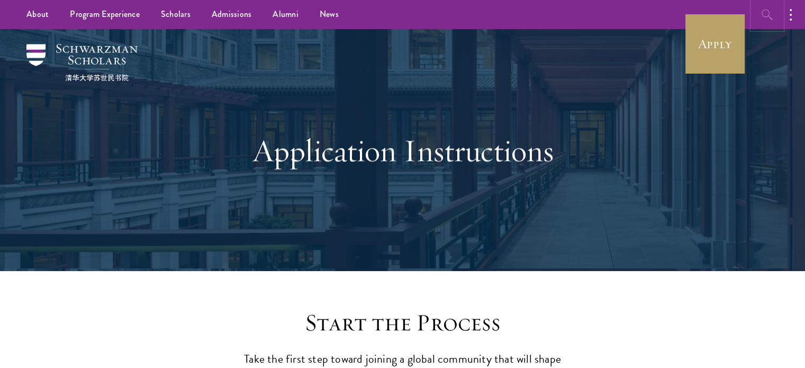
click at [766, 21] on icon "button" at bounding box center [767, 14] width 13 height 13
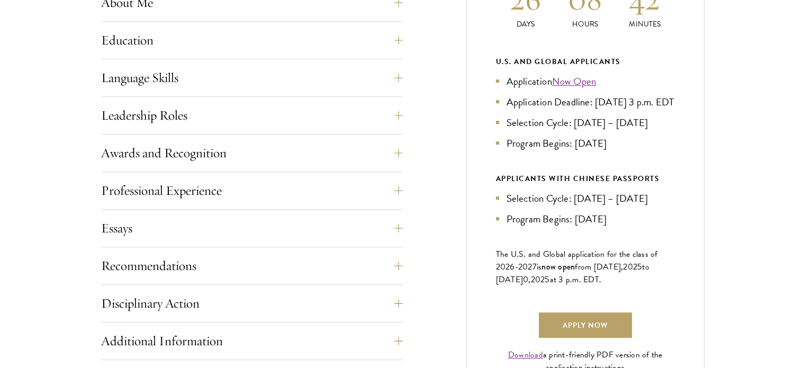
scroll to position [546, 0]
click at [574, 79] on link "Now Open" at bounding box center [574, 80] width 44 height 15
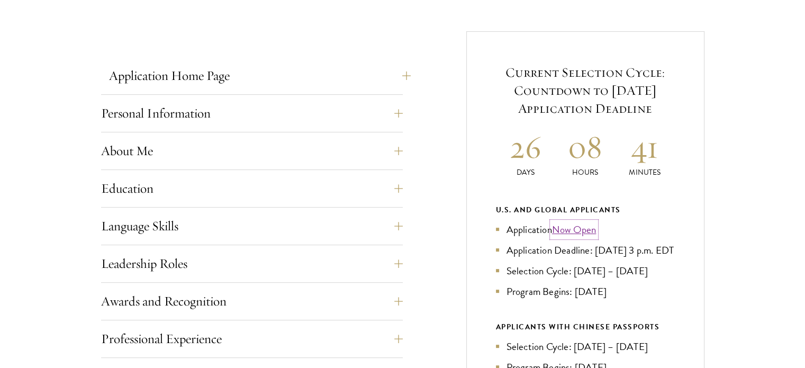
scroll to position [409, 0]
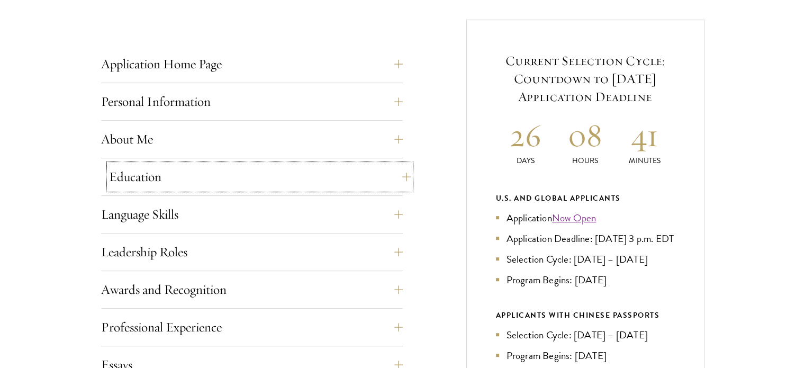
click at [310, 173] on button "Education" at bounding box center [260, 176] width 302 height 25
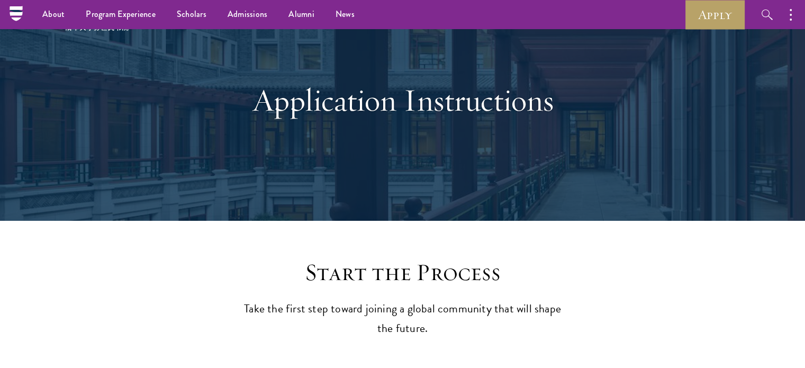
scroll to position [0, 0]
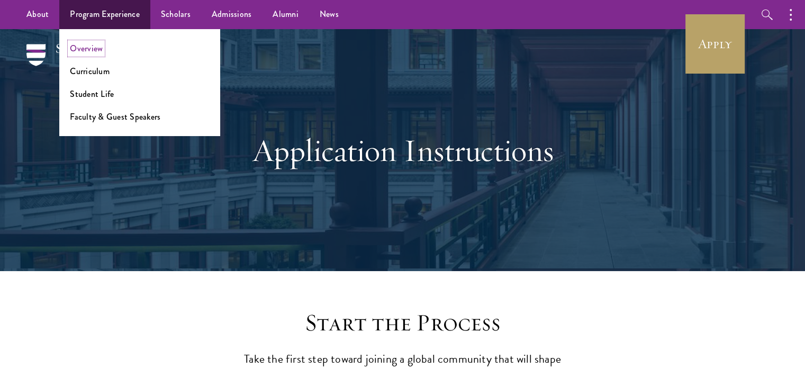
click at [89, 48] on link "Overview" at bounding box center [86, 48] width 33 height 12
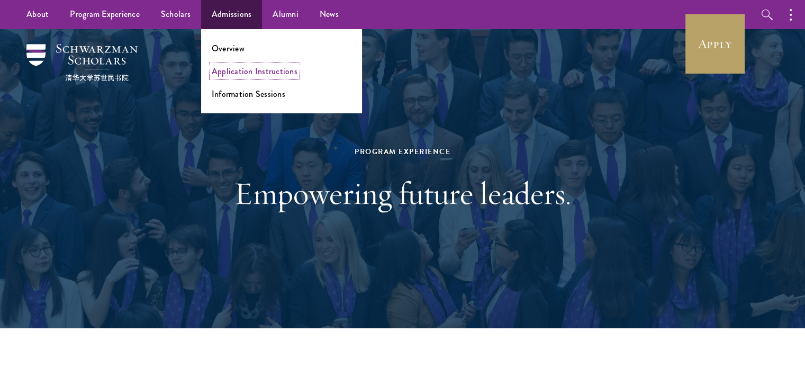
click at [252, 74] on link "Application Instructions" at bounding box center [255, 71] width 86 height 12
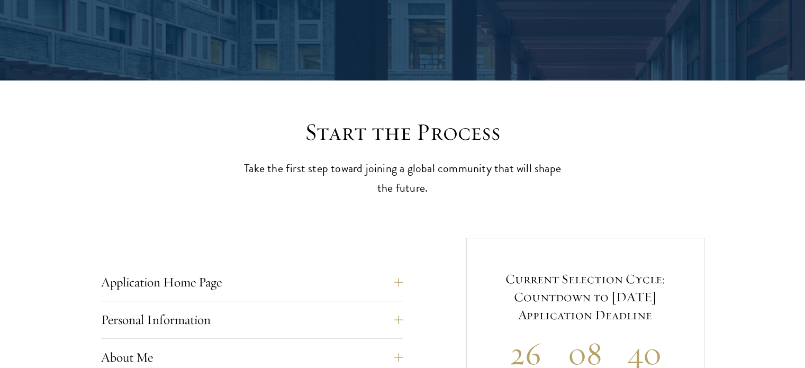
scroll to position [265, 0]
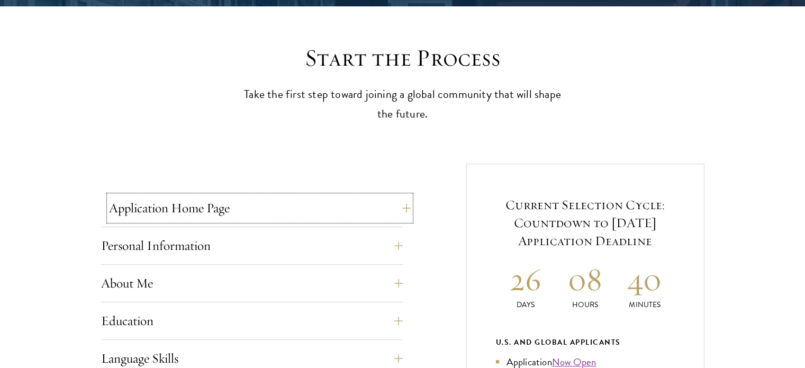
click at [324, 197] on button "Application Home Page" at bounding box center [260, 207] width 302 height 25
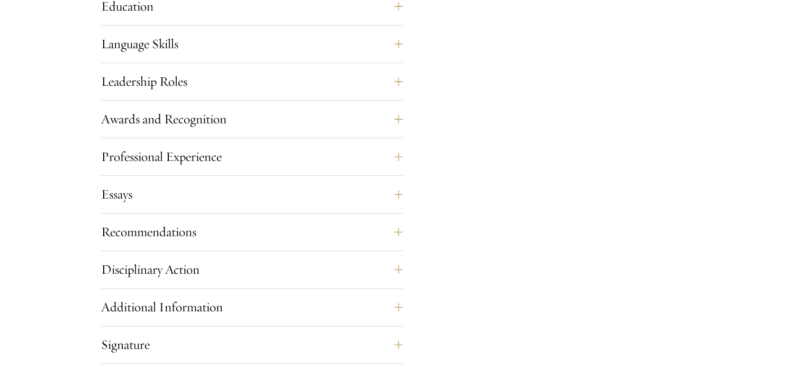
scroll to position [1058, 0]
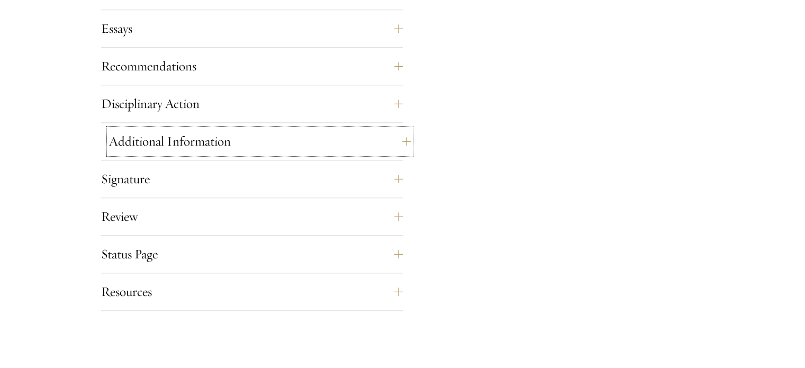
click at [227, 143] on button "Additional Information" at bounding box center [260, 141] width 302 height 25
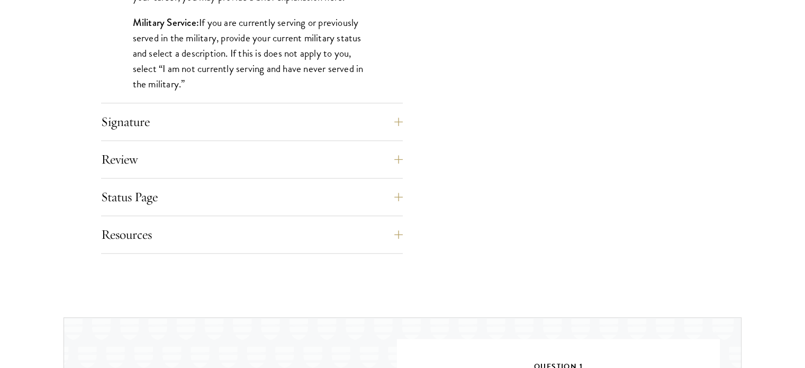
scroll to position [1167, 0]
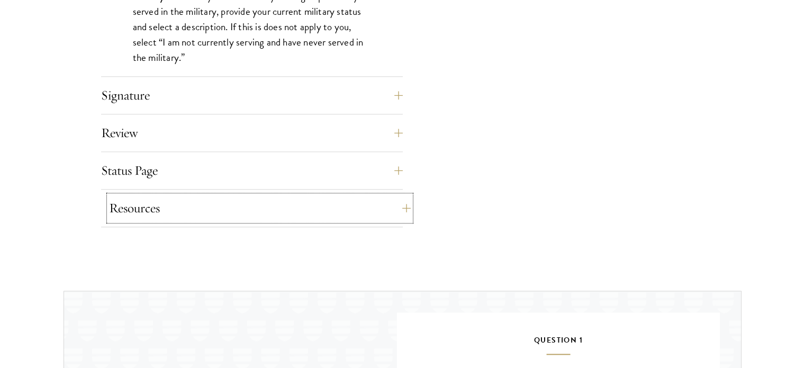
click at [245, 201] on button "Resources" at bounding box center [260, 207] width 302 height 25
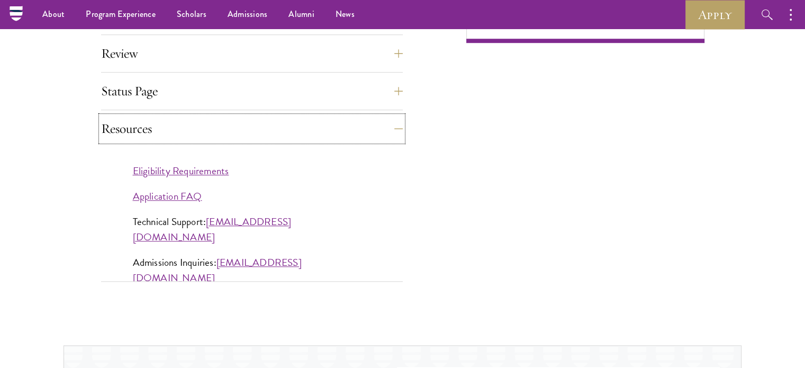
scroll to position [903, 0]
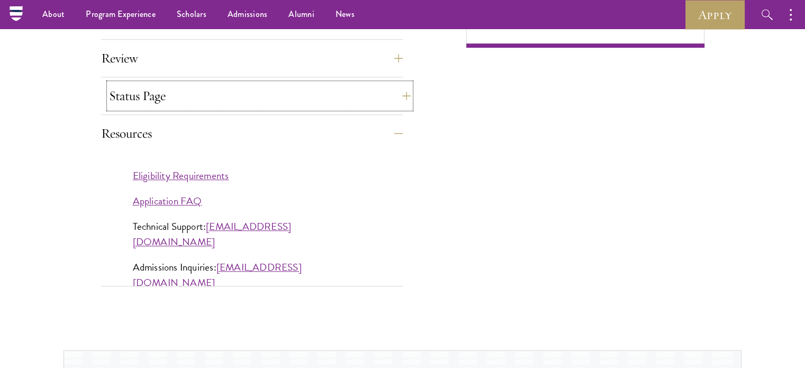
click at [179, 93] on button "Status Page" at bounding box center [260, 95] width 302 height 25
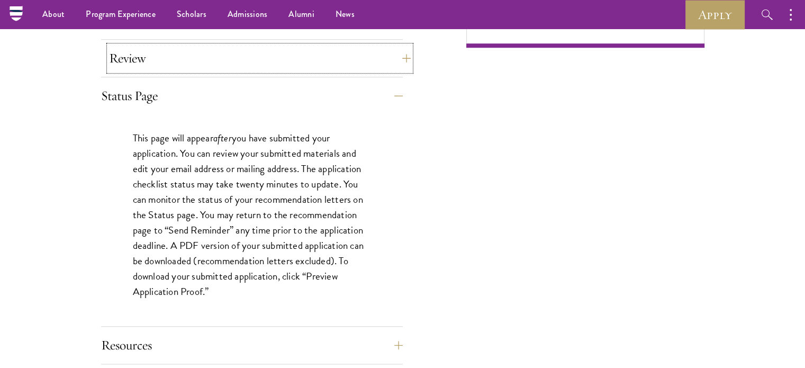
click at [177, 46] on button "Review" at bounding box center [260, 58] width 302 height 25
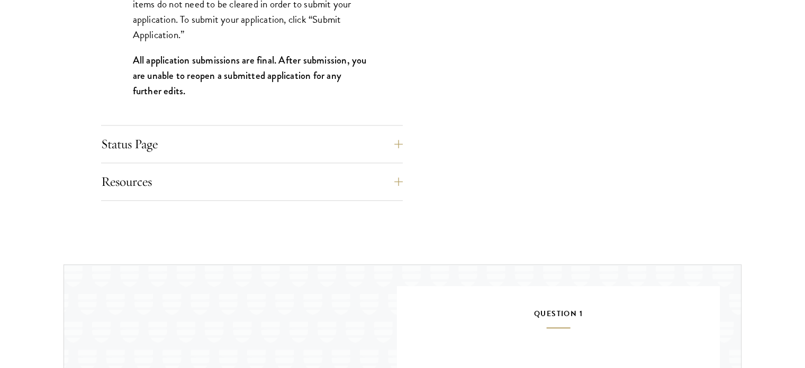
scroll to position [1273, 0]
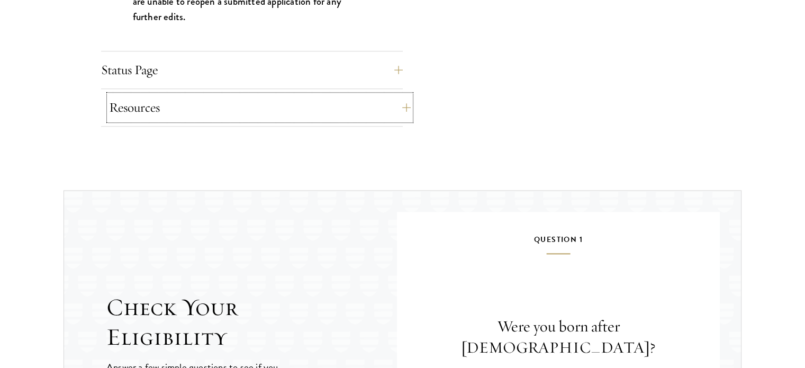
click at [185, 101] on button "Resources" at bounding box center [260, 107] width 302 height 25
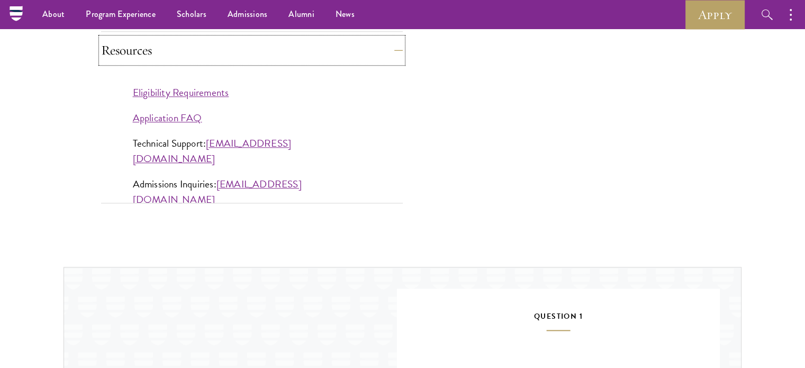
scroll to position [944, 0]
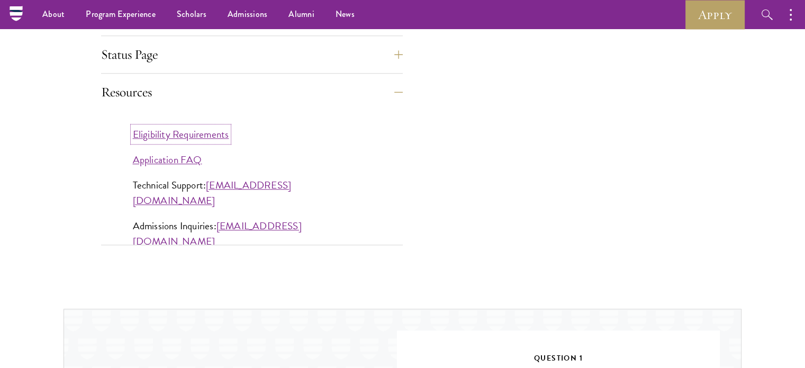
click at [187, 126] on link "Eligibility Requirements" at bounding box center [181, 133] width 96 height 15
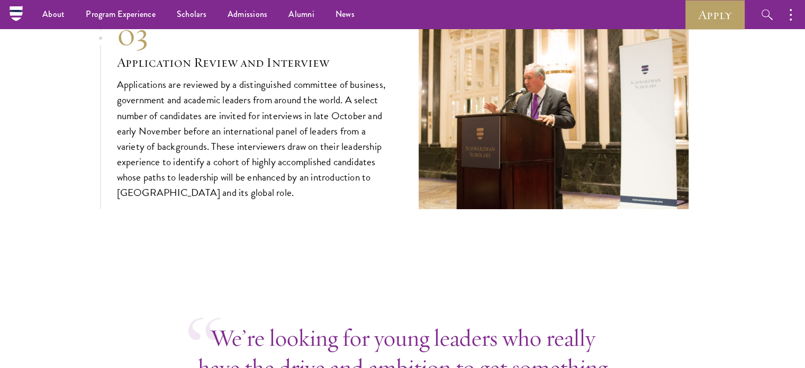
scroll to position [3668, 0]
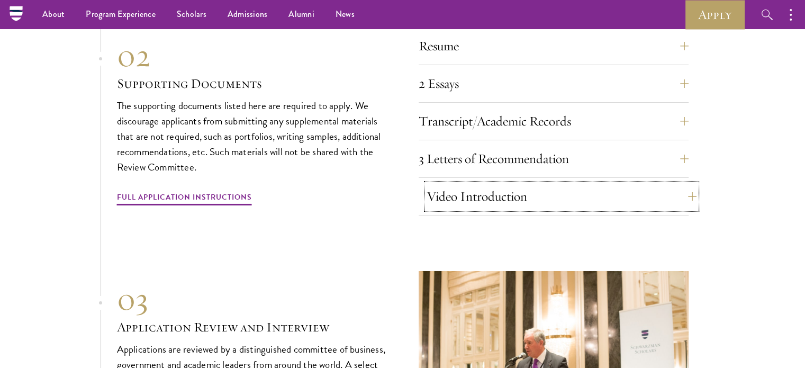
click at [494, 194] on button "Video Introduction" at bounding box center [562, 196] width 270 height 25
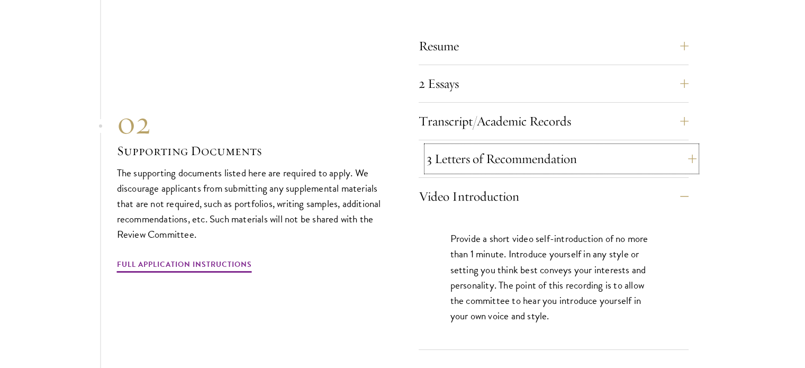
click at [488, 163] on button "3 Letters of Recommendation" at bounding box center [562, 158] width 270 height 25
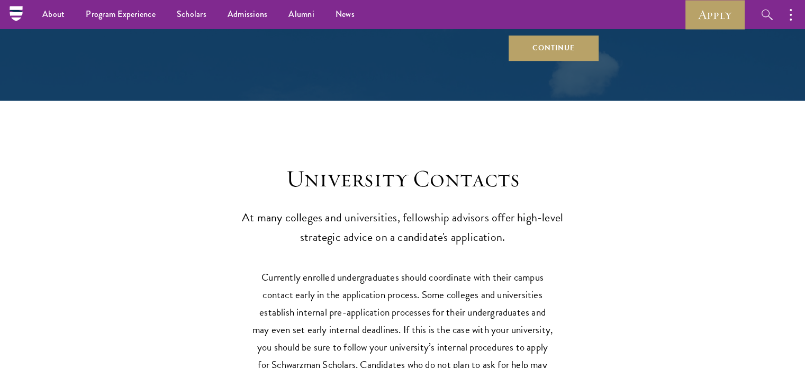
scroll to position [4621, 0]
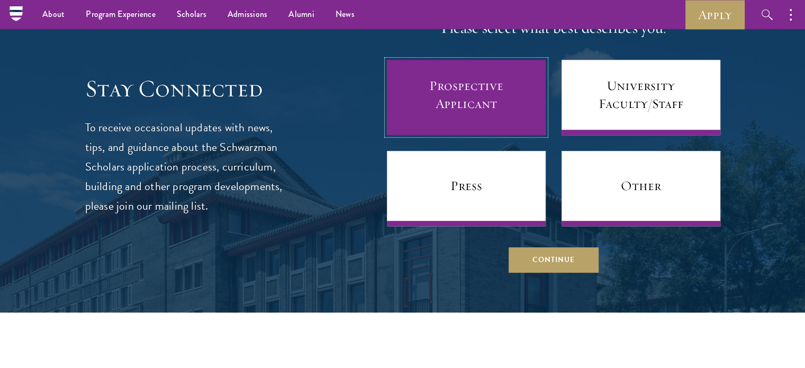
click at [472, 90] on link "Prospective Applicant" at bounding box center [466, 97] width 159 height 75
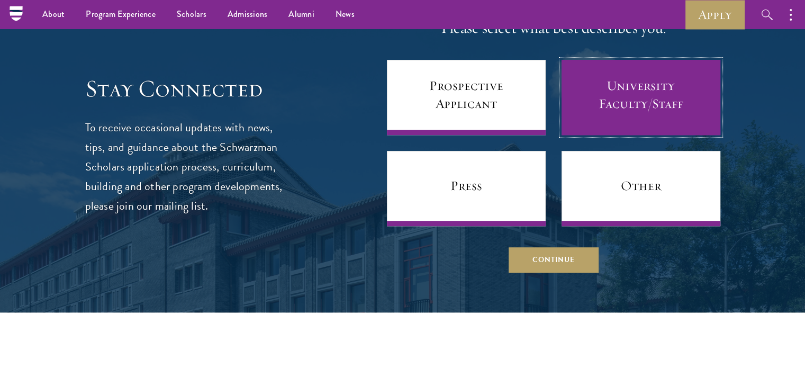
click at [611, 98] on link "University Faculty/Staff" at bounding box center [641, 97] width 159 height 75
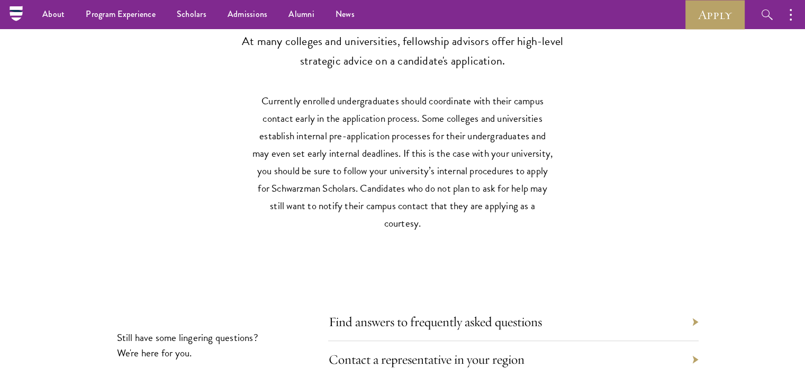
scroll to position [5114, 0]
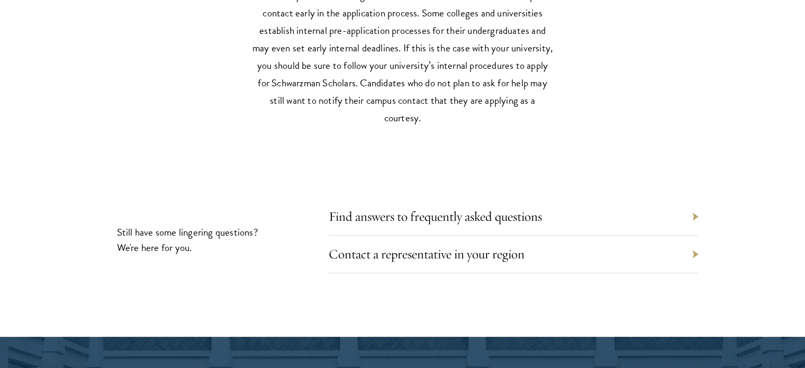
click at [462, 218] on div "Find answers to frequently asked questions" at bounding box center [513, 217] width 370 height 38
click at [461, 256] on div "Contact a representative in your region" at bounding box center [513, 255] width 370 height 38
click at [458, 246] on link "Contact a representative in your region" at bounding box center [434, 254] width 196 height 16
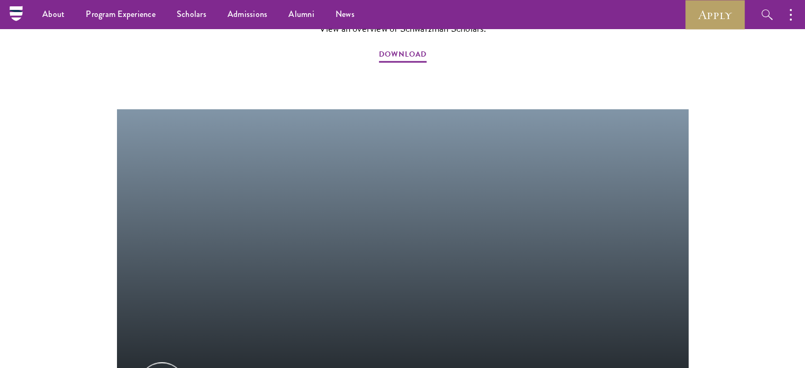
scroll to position [1231, 0]
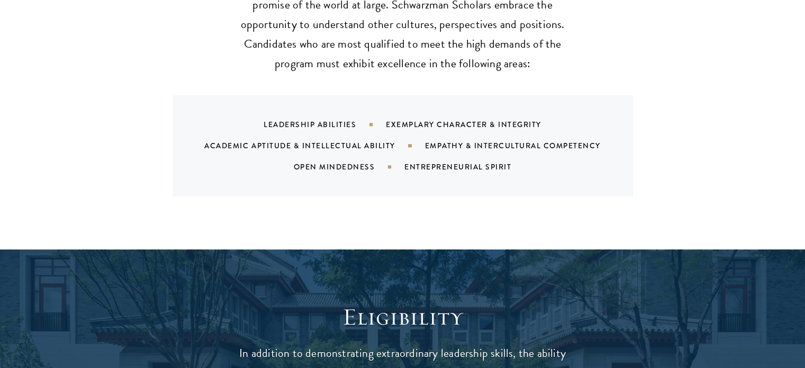
scroll to position [1376, 0]
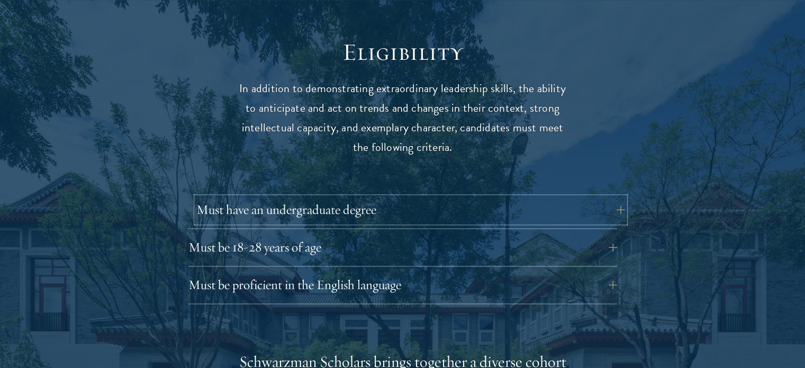
click at [363, 197] on button "Must have an undergraduate degree" at bounding box center [410, 209] width 429 height 25
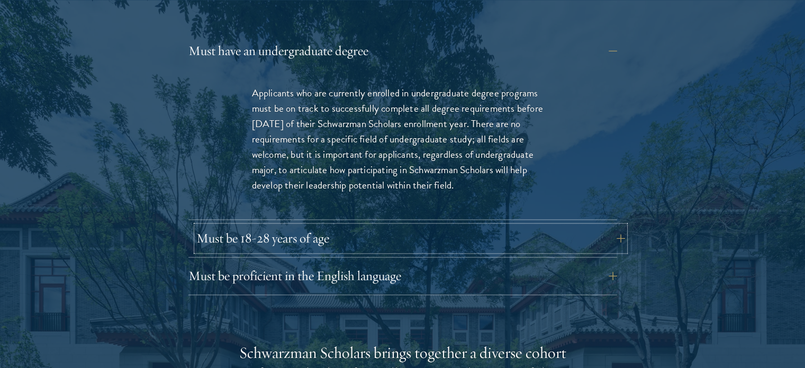
click at [414, 225] on button "Must be 18-28 years of age" at bounding box center [410, 237] width 429 height 25
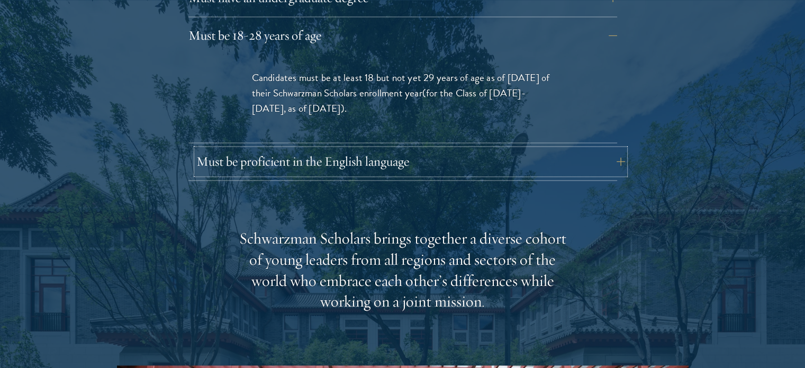
click at [394, 149] on button "Must be proficient in the English language" at bounding box center [410, 161] width 429 height 25
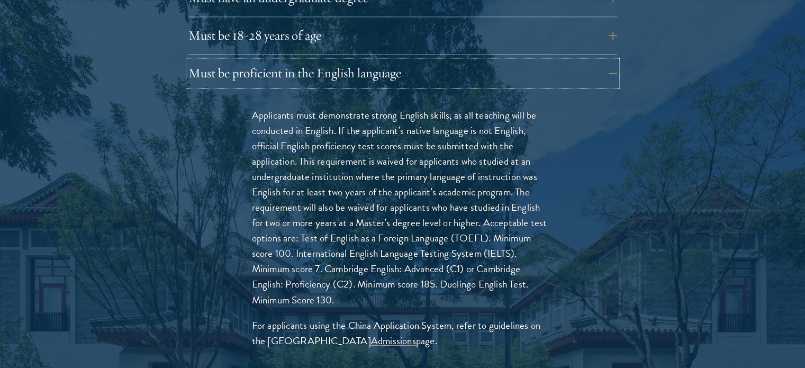
scroll to position [1640, 0]
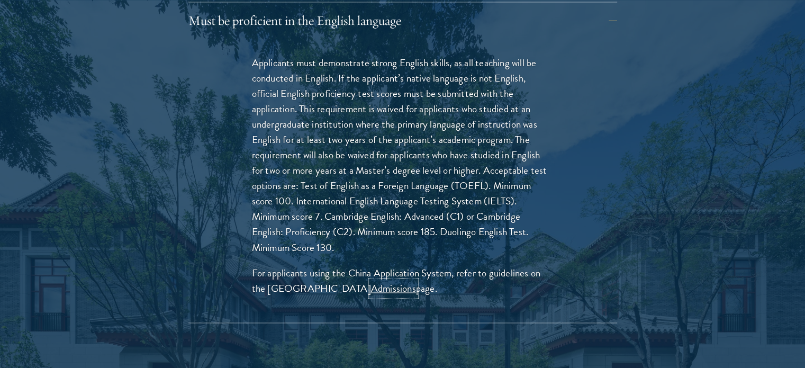
click at [382, 280] on link "Admissions" at bounding box center [393, 287] width 45 height 15
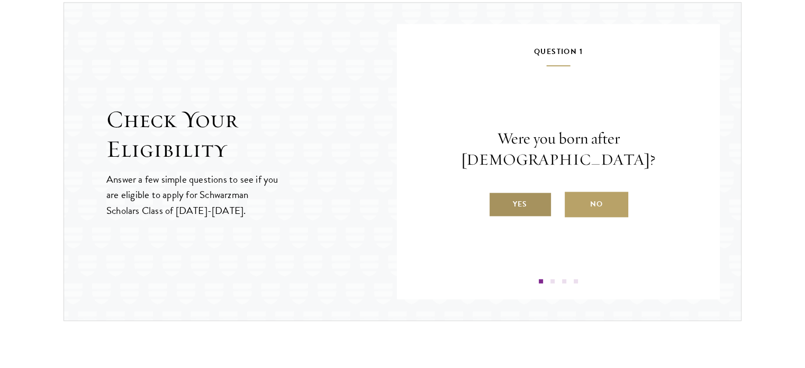
click at [512, 198] on label "Yes" at bounding box center [520, 204] width 64 height 25
click at [498, 198] on input "Yes" at bounding box center [493, 198] width 10 height 10
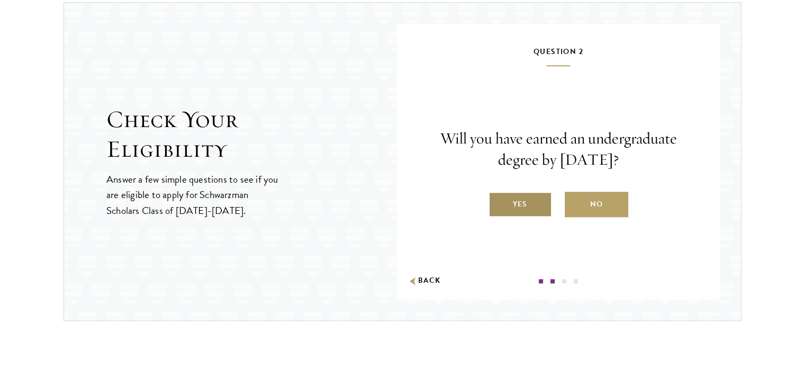
click at [520, 202] on label "Yes" at bounding box center [520, 204] width 64 height 25
click at [498, 202] on input "Yes" at bounding box center [493, 198] width 10 height 10
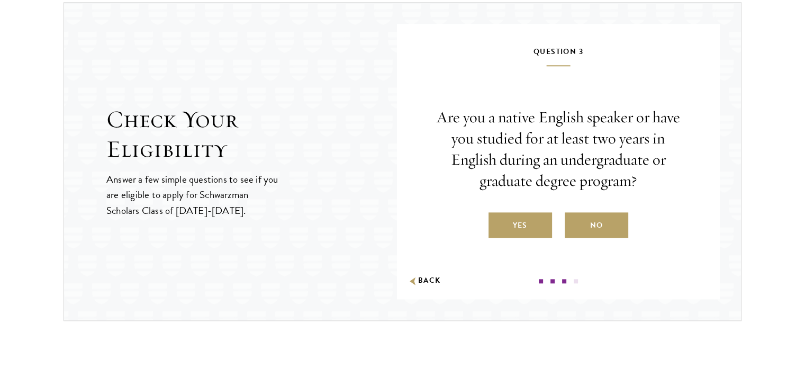
click at [453, 192] on div "Are you a native English speaker or have you studied for at least two years in …" at bounding box center [558, 172] width 259 height 131
click at [532, 231] on label "Yes" at bounding box center [520, 224] width 64 height 25
click at [498, 223] on input "Yes" at bounding box center [493, 219] width 10 height 10
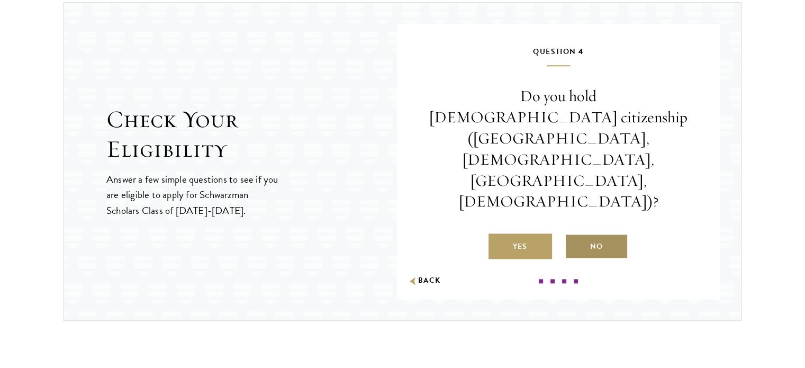
click at [586, 233] on label "No" at bounding box center [597, 245] width 64 height 25
click at [574, 235] on input "No" at bounding box center [570, 240] width 10 height 10
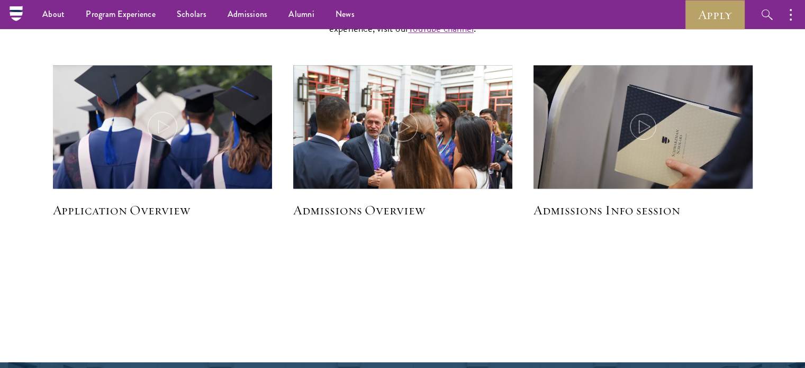
scroll to position [1434, 0]
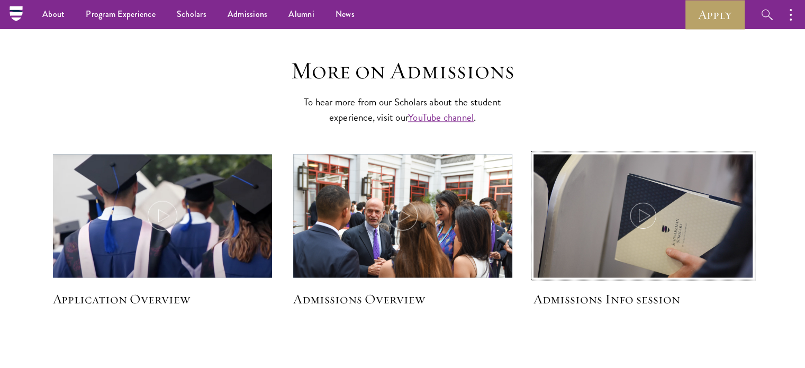
click at [609, 206] on img at bounding box center [643, 227] width 233 height 156
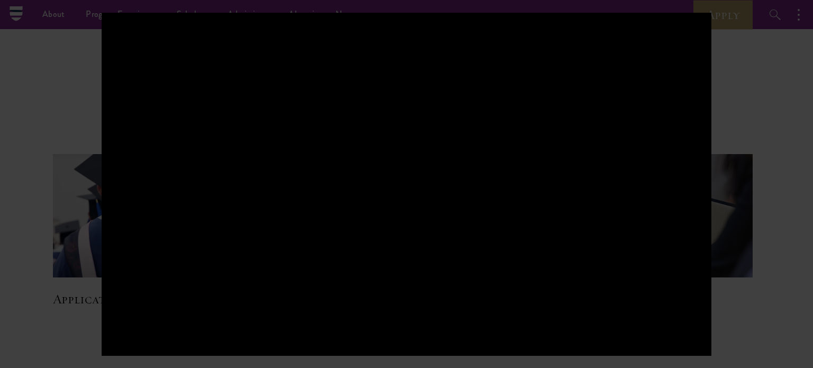
click at [724, 55] on div at bounding box center [406, 184] width 813 height 368
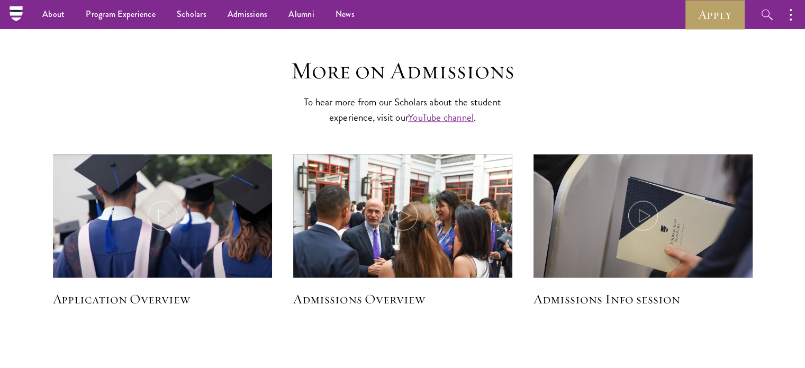
click at [643, 295] on h5 "Admissions Info session" at bounding box center [642, 299] width 219 height 18
click at [642, 296] on h5 "Admissions Info session" at bounding box center [642, 299] width 219 height 18
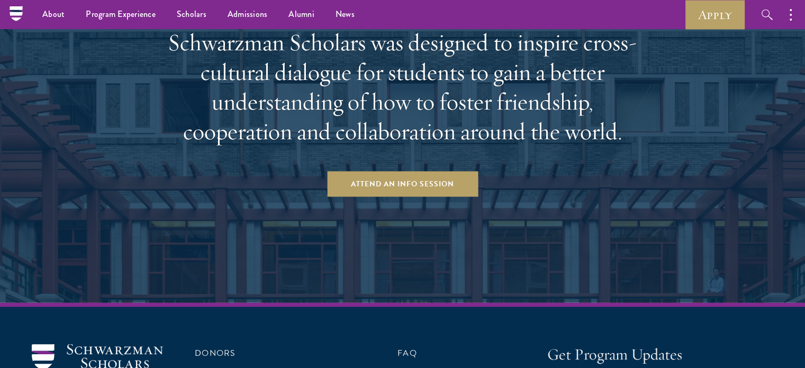
scroll to position [1986, 0]
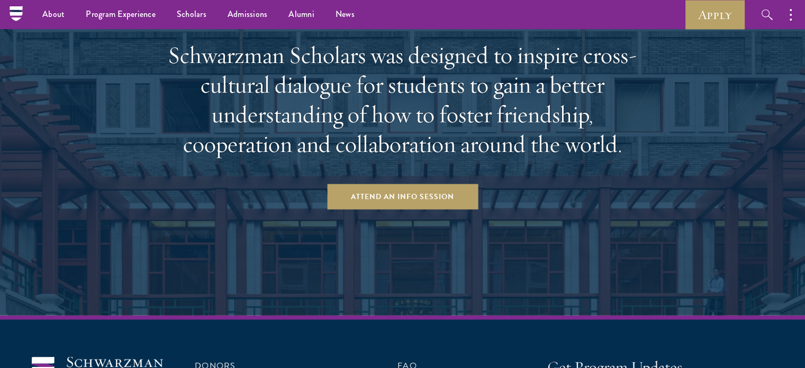
click at [413, 176] on div "Take the Next Step Schwarzman Scholars was designed to inspire cross-cultural d…" at bounding box center [403, 107] width 492 height 204
click at [412, 192] on link "Attend an Info Session" at bounding box center [402, 196] width 151 height 25
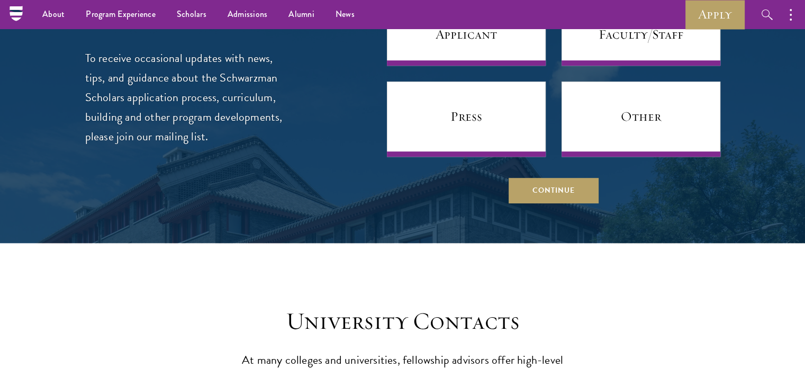
scroll to position [4487, 0]
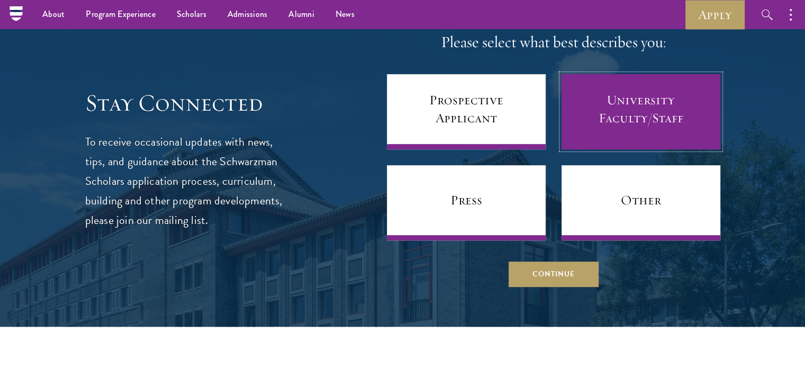
click at [652, 106] on link "University Faculty/Staff" at bounding box center [641, 111] width 159 height 75
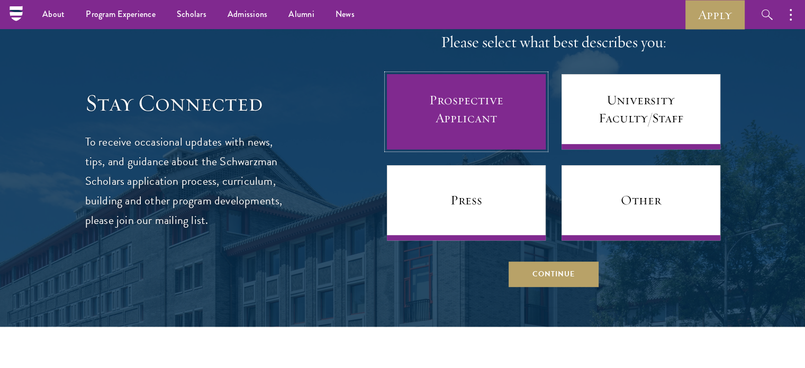
click at [503, 103] on link "Prospective Applicant" at bounding box center [466, 111] width 159 height 75
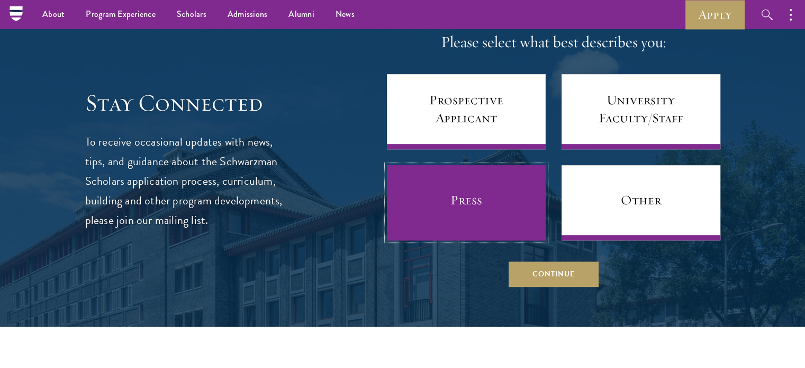
click at [485, 205] on link "Press" at bounding box center [466, 202] width 159 height 75
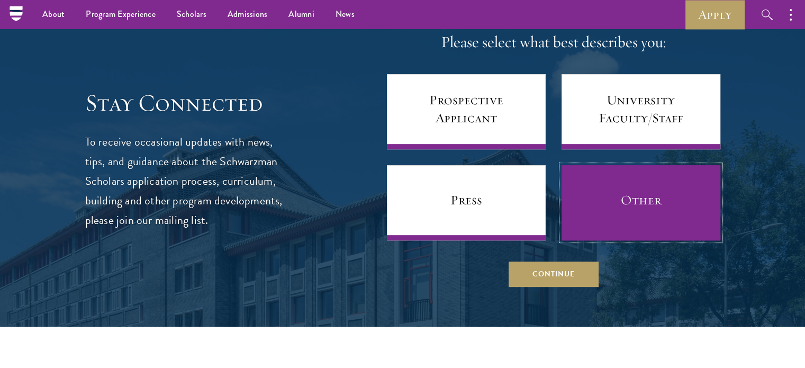
click at [621, 197] on link "Other" at bounding box center [641, 202] width 159 height 75
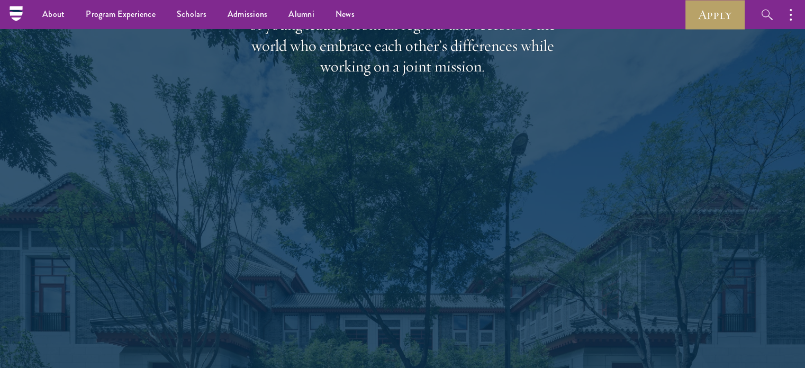
scroll to position [1629, 0]
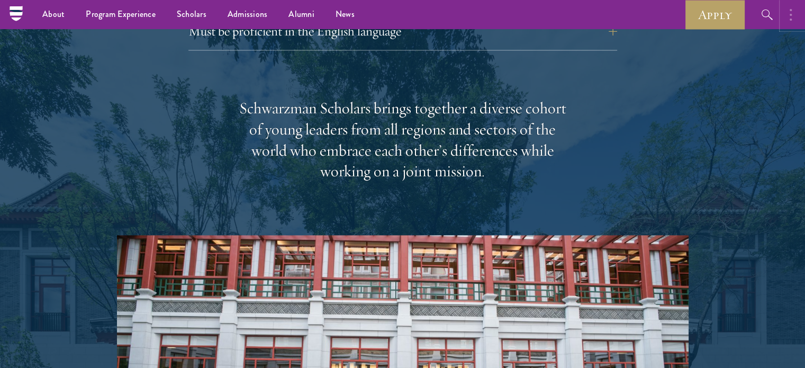
click at [789, 14] on button "button" at bounding box center [793, 14] width 23 height 29
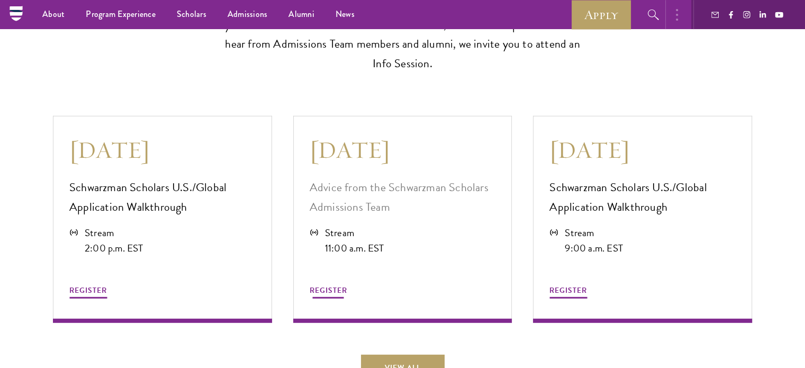
scroll to position [2847, 0]
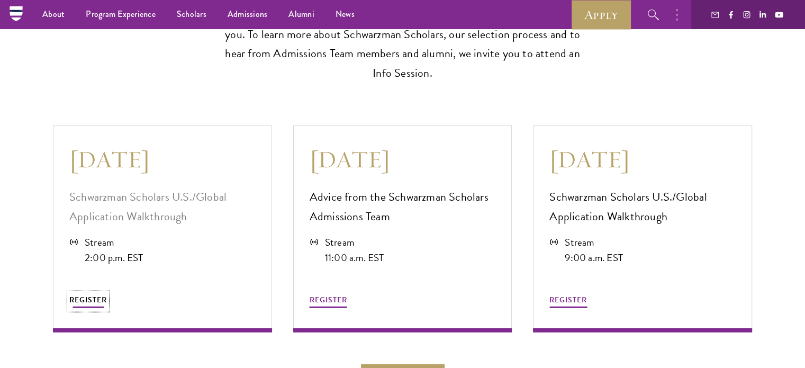
click at [104, 295] on span "REGISTER" at bounding box center [88, 299] width 38 height 11
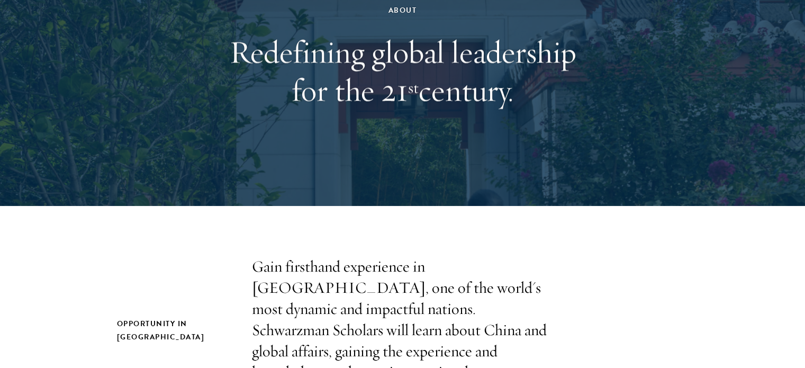
scroll to position [159, 0]
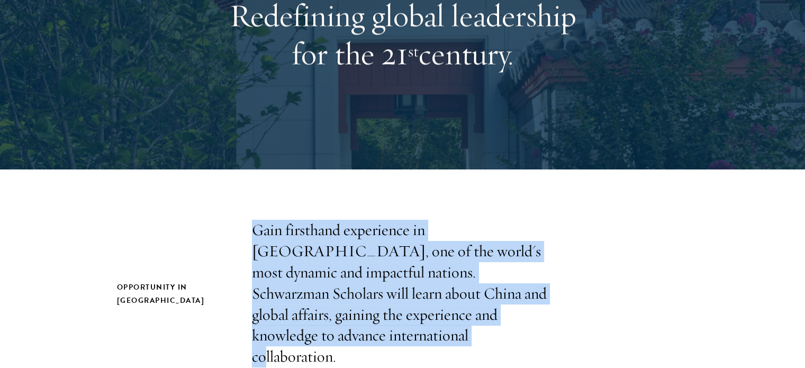
drag, startPoint x: 254, startPoint y: 226, endPoint x: 352, endPoint y: 331, distance: 143.4
click at [352, 331] on p "Gain firsthand experience in [GEOGRAPHIC_DATA], one of the world's most dynamic…" at bounding box center [403, 294] width 302 height 148
copy p "Gain firsthand experience in [GEOGRAPHIC_DATA], one of the world's most dynamic…"
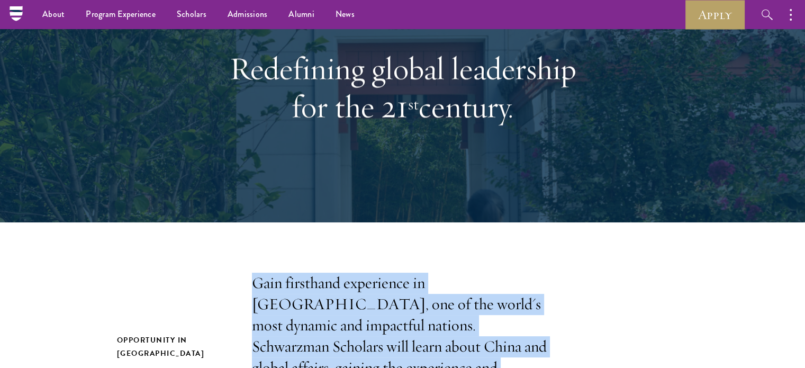
scroll to position [0, 0]
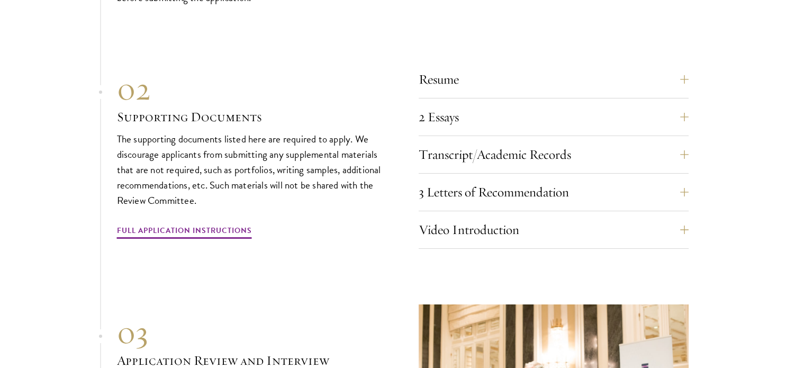
scroll to position [3652, 0]
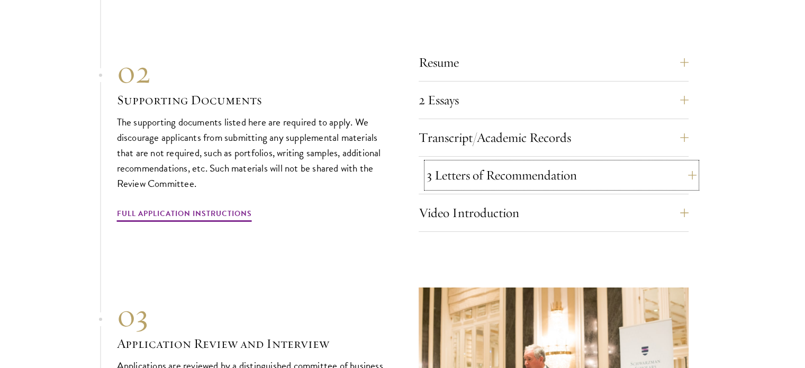
click at [512, 173] on button "3 Letters of Recommendation" at bounding box center [562, 174] width 270 height 25
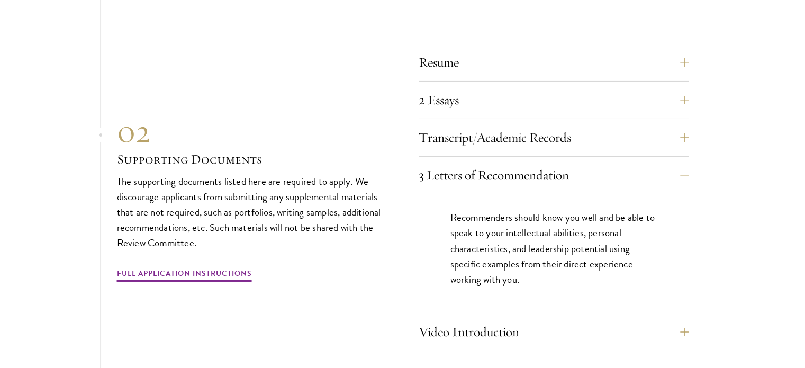
click at [523, 239] on p "Recommenders should know you well and be able to speak to your intellectual abi…" at bounding box center [553, 248] width 206 height 77
click at [459, 245] on p "Recommenders should know you well and be able to speak to your intellectual abi…" at bounding box center [553, 248] width 206 height 77
click at [202, 267] on link "Full Application Instructions" at bounding box center [184, 275] width 135 height 16
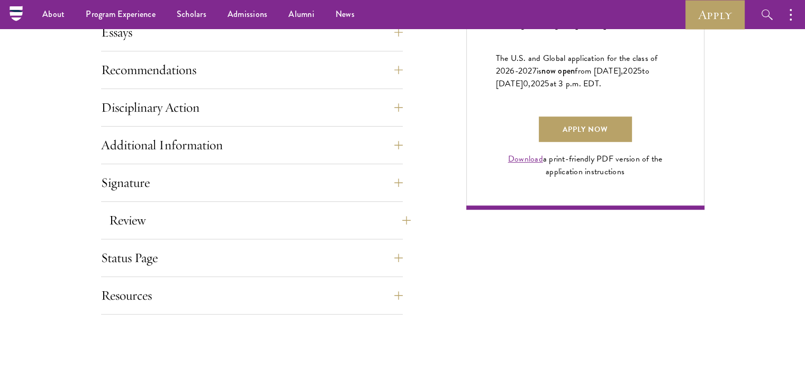
scroll to position [688, 0]
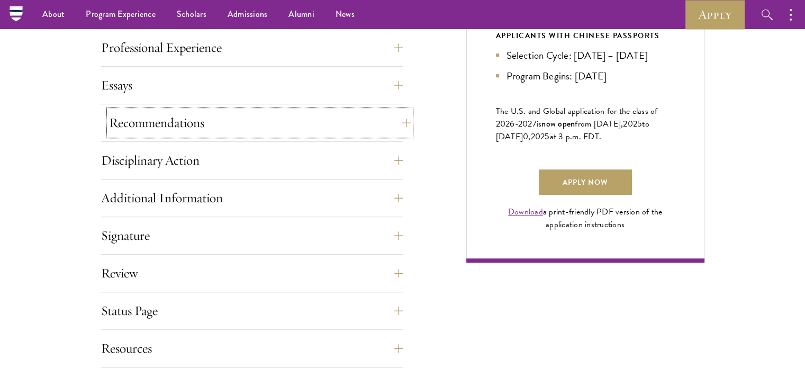
click at [275, 131] on button "Recommendations" at bounding box center [260, 122] width 302 height 25
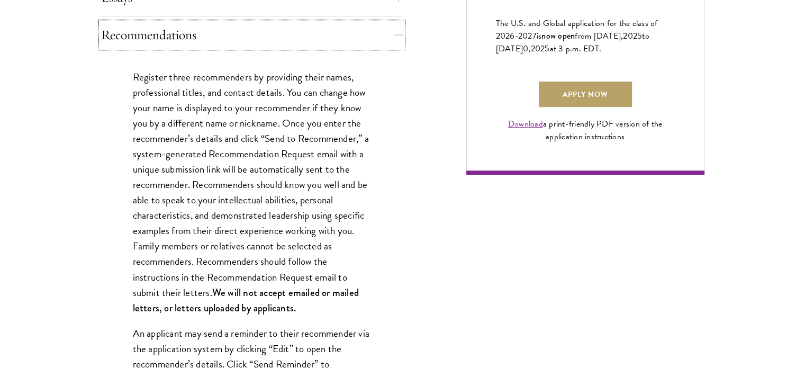
scroll to position [794, 0]
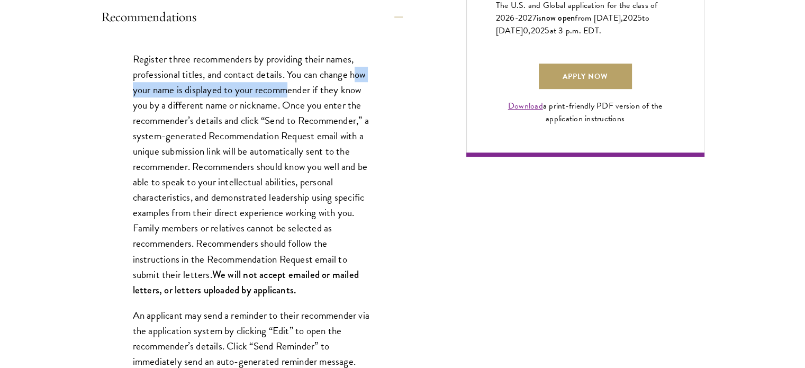
drag, startPoint x: 288, startPoint y: 84, endPoint x: 357, endPoint y: 80, distance: 68.9
click at [357, 80] on p "Register three recommenders by providing their names, professional titles, and …" at bounding box center [252, 174] width 238 height 246
drag, startPoint x: 153, startPoint y: 103, endPoint x: 143, endPoint y: 105, distance: 10.2
click at [152, 103] on p "Register three recommenders by providing their names, professional titles, and …" at bounding box center [252, 174] width 238 height 246
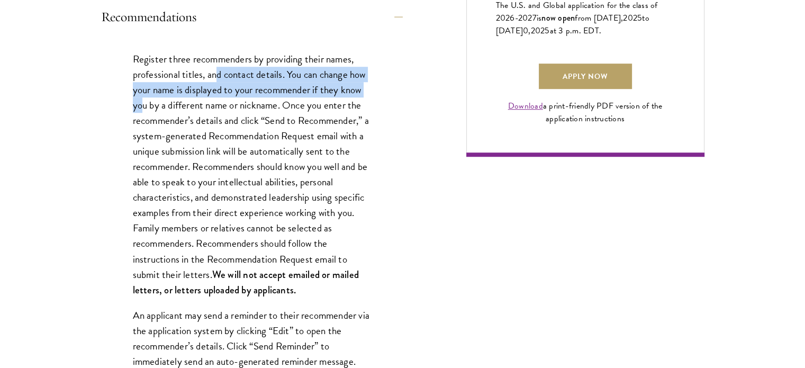
drag, startPoint x: 143, startPoint y: 99, endPoint x: 229, endPoint y: 76, distance: 88.8
click at [221, 78] on p "Register three recommenders by providing their names, professional titles, and …" at bounding box center [252, 174] width 238 height 246
click at [320, 69] on p "Register three recommenders by providing their names, professional titles, and …" at bounding box center [252, 174] width 238 height 246
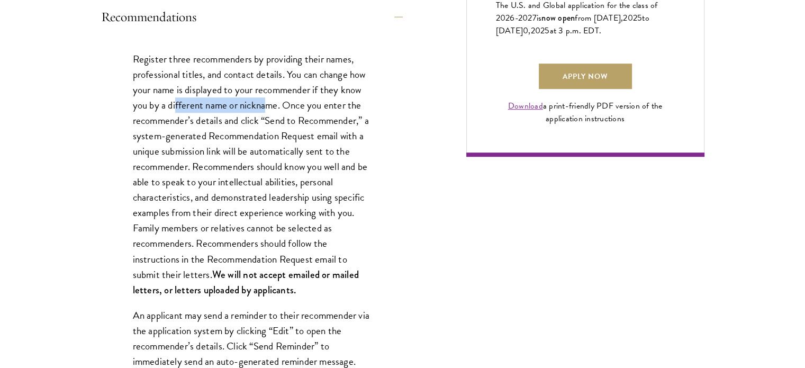
drag, startPoint x: 176, startPoint y: 103, endPoint x: 270, endPoint y: 105, distance: 94.2
click at [268, 105] on p "Register three recommenders by providing their names, professional titles, and …" at bounding box center [252, 174] width 238 height 246
click at [334, 104] on p "Register three recommenders by providing their names, professional titles, and …" at bounding box center [252, 174] width 238 height 246
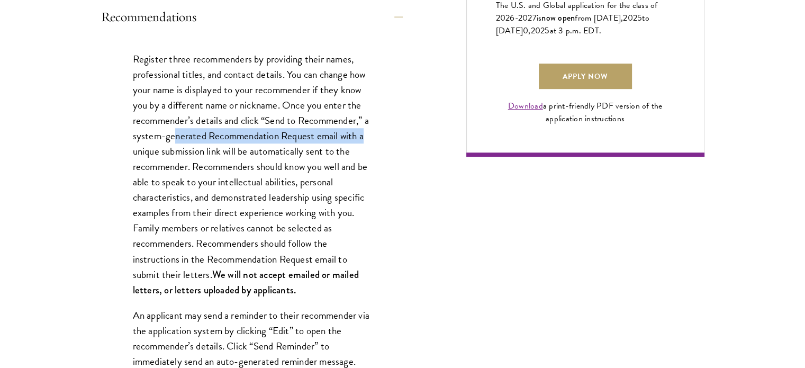
drag, startPoint x: 182, startPoint y: 135, endPoint x: 397, endPoint y: 135, distance: 215.4
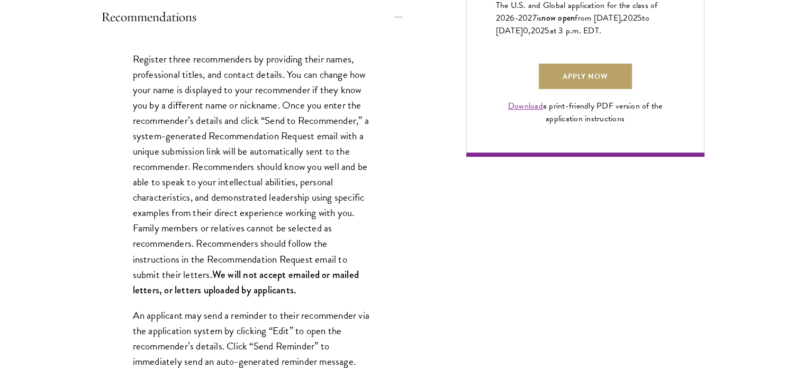
click at [296, 190] on p "Register three recommenders by providing their names, professional titles, and …" at bounding box center [252, 174] width 238 height 246
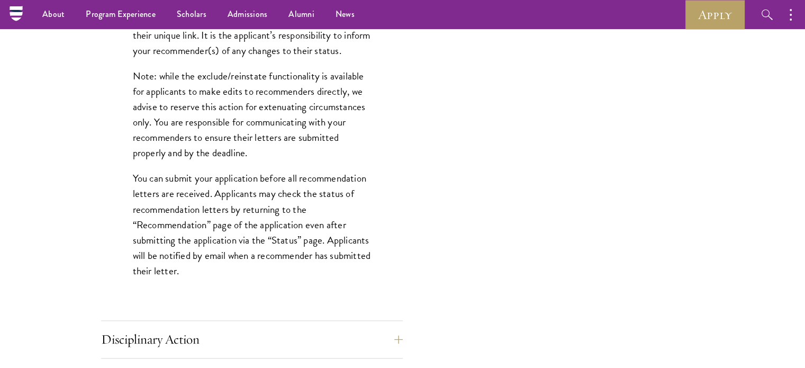
scroll to position [1164, 0]
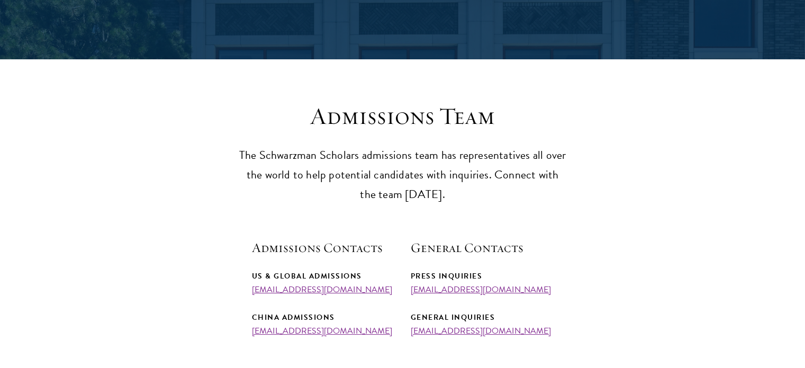
scroll to position [265, 0]
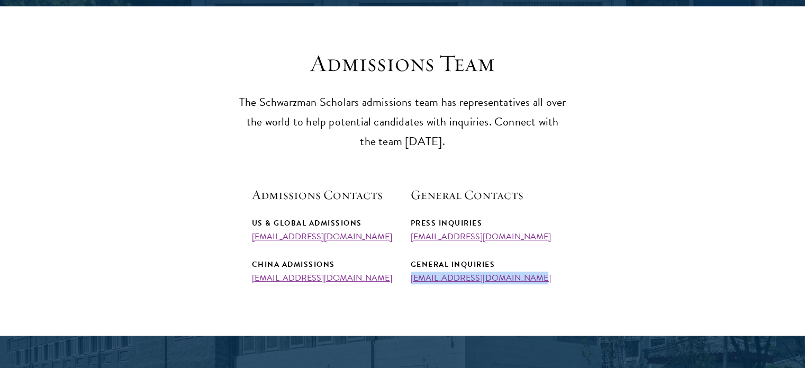
drag, startPoint x: 519, startPoint y: 278, endPoint x: 410, endPoint y: 280, distance: 109.0
click at [410, 280] on div "Admissions Contacts US & Global Admissions [EMAIL_ADDRESS][DOMAIN_NAME] China A…" at bounding box center [403, 234] width 302 height 97
copy link "[EMAIL_ADDRESS][DOMAIN_NAME]"
click at [182, 219] on section "Admissions Team The Schwarzman Scholars admissions team has representatives all…" at bounding box center [402, 166] width 805 height 234
drag, startPoint x: 246, startPoint y: 237, endPoint x: 379, endPoint y: 237, distance: 133.4
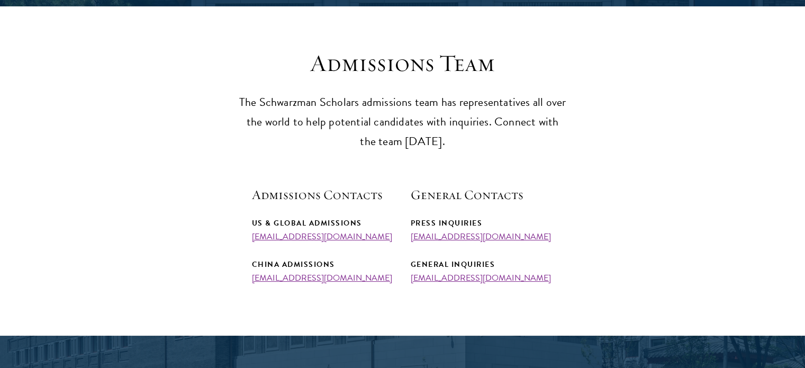
click at [379, 237] on section "Admissions Team The Schwarzman Scholars admissions team has representatives all…" at bounding box center [402, 166] width 805 height 234
copy link "[EMAIL_ADDRESS][DOMAIN_NAME]"
drag, startPoint x: 533, startPoint y: 292, endPoint x: 523, endPoint y: 279, distance: 16.1
drag, startPoint x: 522, startPoint y: 274, endPoint x: 404, endPoint y: 278, distance: 117.6
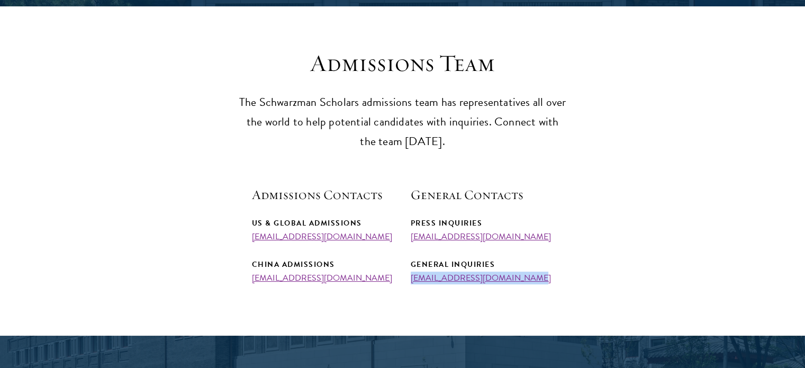
click at [404, 278] on div "Admissions Contacts US & Global Admissions [EMAIL_ADDRESS][DOMAIN_NAME] China A…" at bounding box center [403, 234] width 302 height 97
copy link "[EMAIL_ADDRESS][DOMAIN_NAME]"
